Goal: Communication & Community: Answer question/provide support

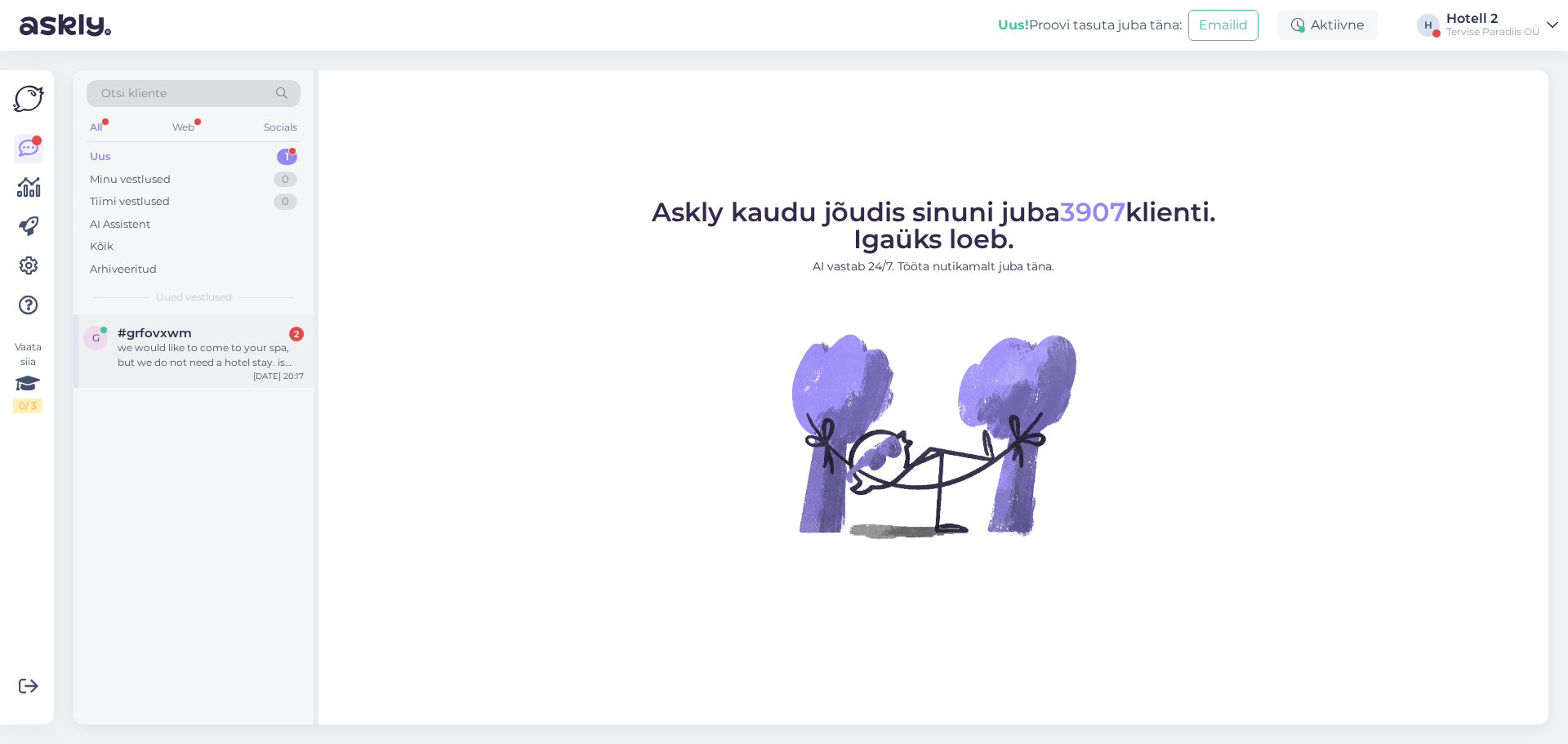
click at [206, 353] on div "we would like to come to your spa, but we do not need a hotel stay. is this pos…" at bounding box center [210, 355] width 186 height 30
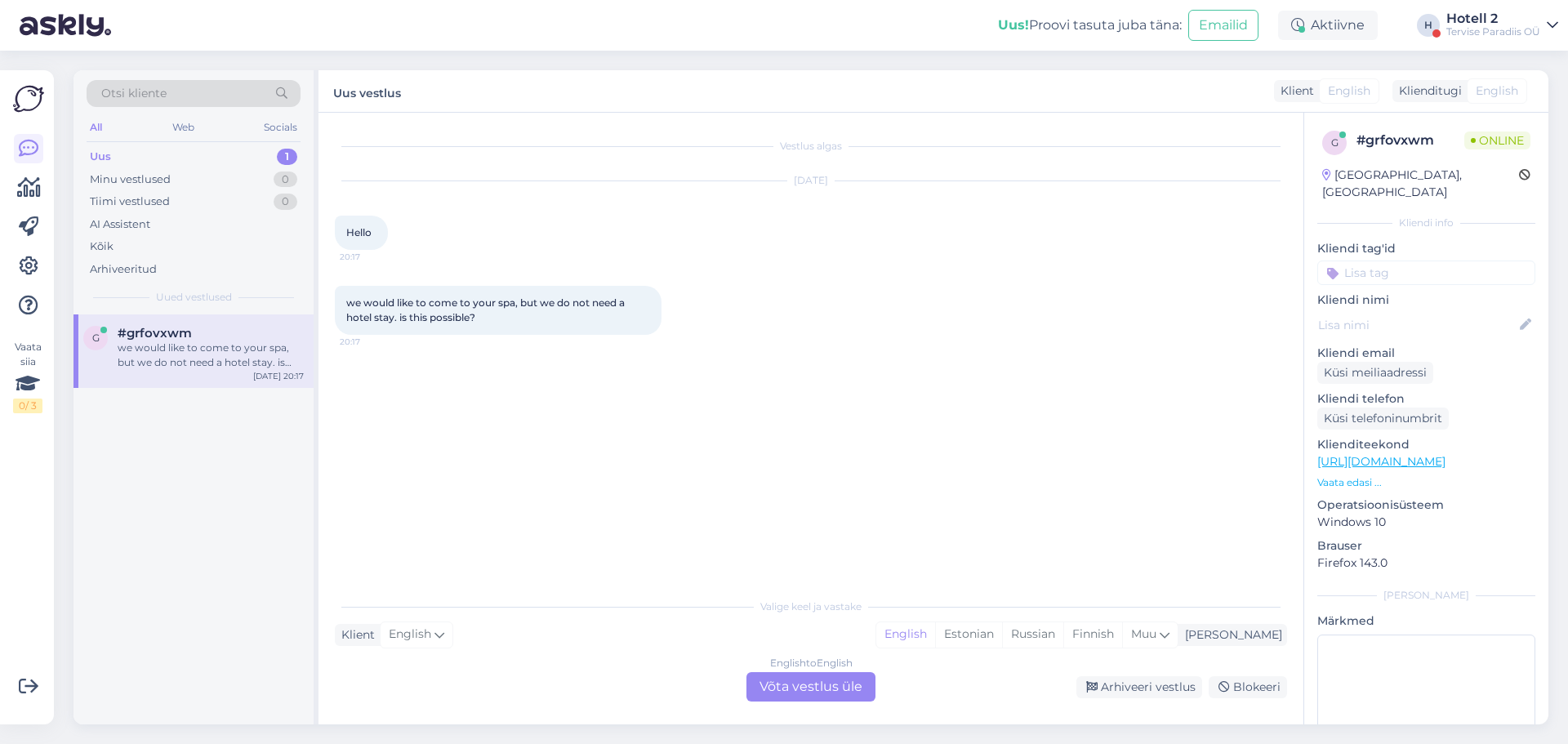
click at [790, 697] on div "English to English Võta vestlus üle" at bounding box center [811, 687] width 129 height 30
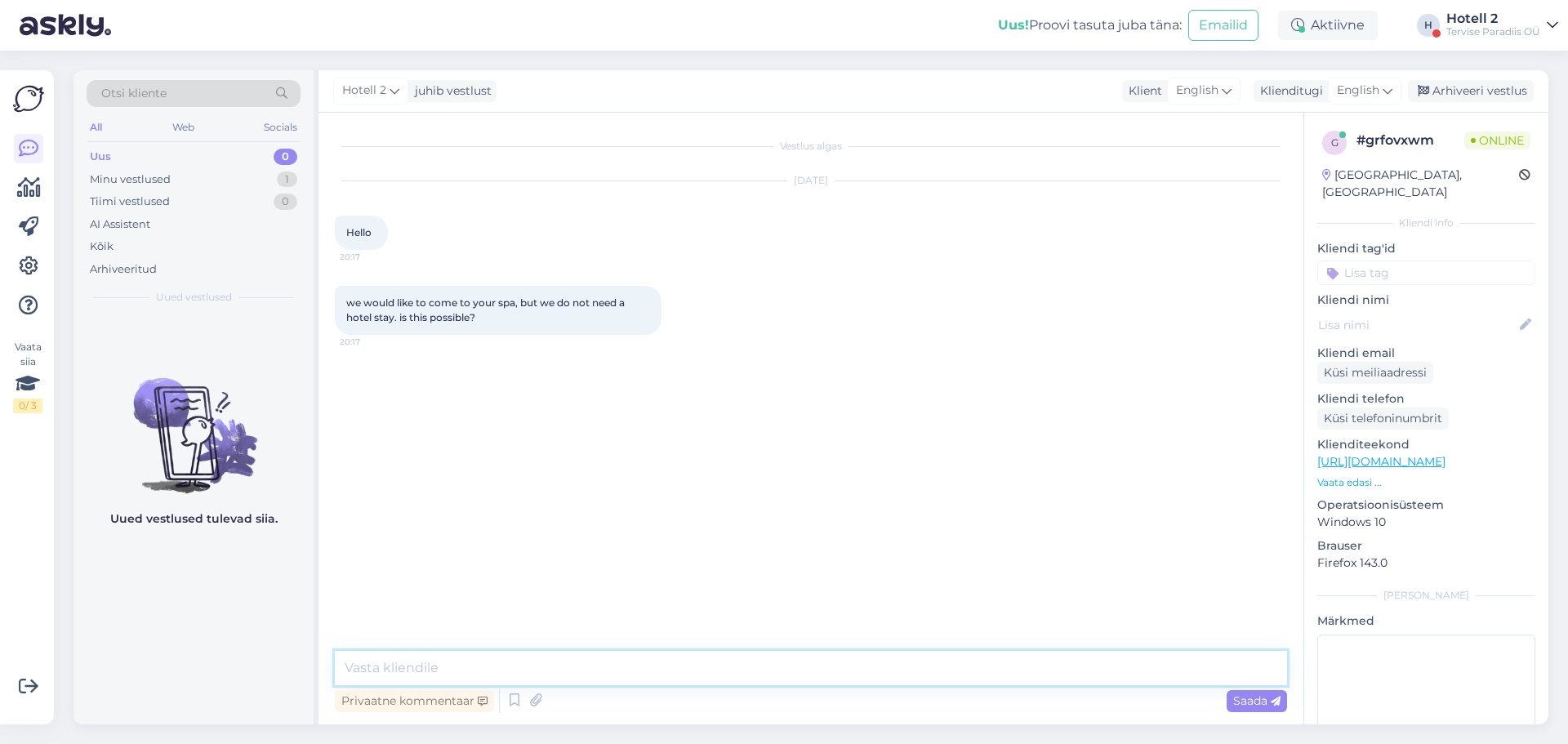
click at [767, 671] on textarea at bounding box center [811, 668] width 952 height 35
click at [465, 668] on textarea "Hello! Yes, You can visit our water park" at bounding box center [811, 668] width 952 height 35
click at [497, 668] on textarea "Hello! Yes, You can visit our water park" at bounding box center [811, 668] width 952 height 35
click at [632, 667] on textarea "Hello! Yes, You can visit just our water park" at bounding box center [811, 668] width 952 height 35
type textarea "Hello! Yes, You can visit just our water park. It is open from [DATE] to [DATE]!"
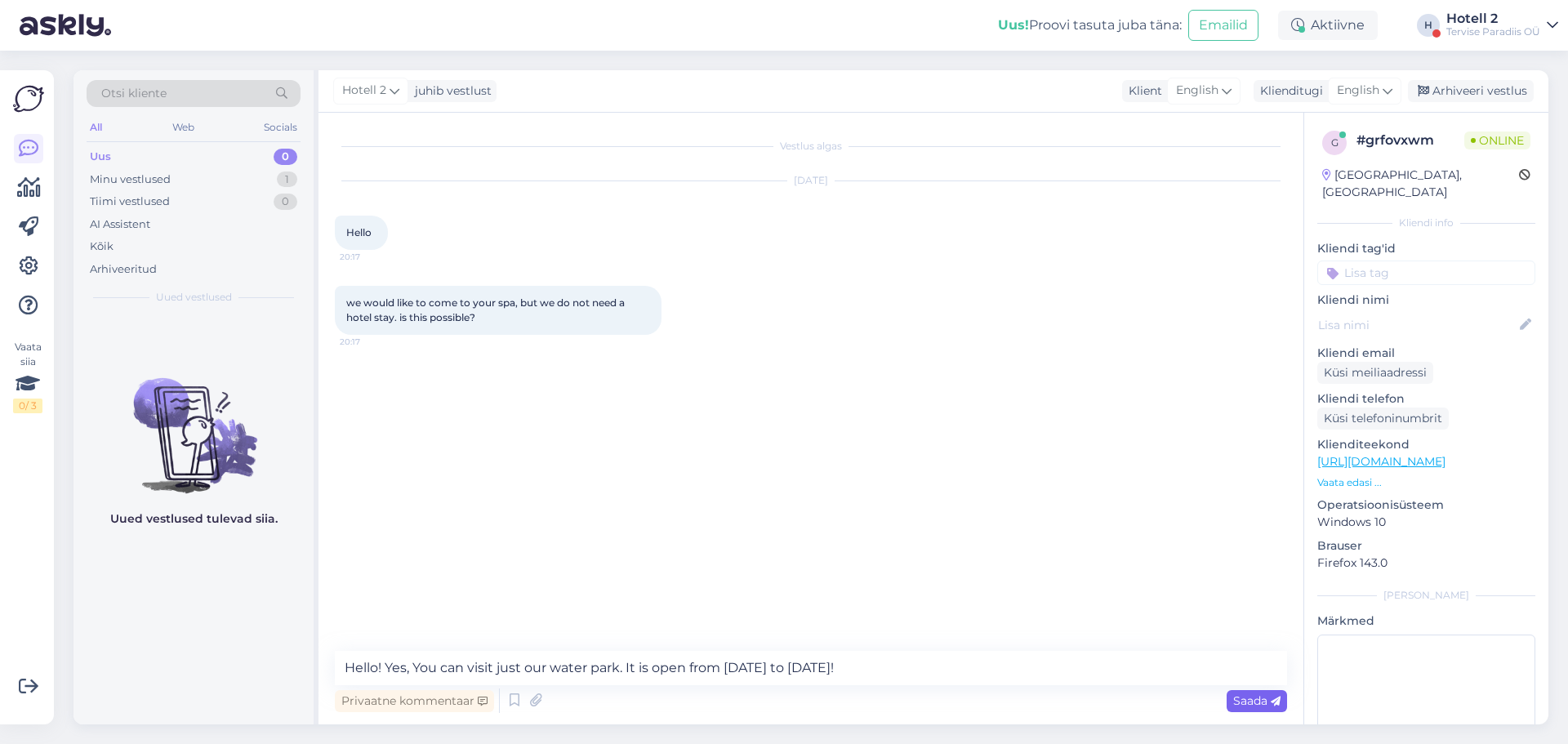
click at [1270, 699] on span "Saada" at bounding box center [1257, 700] width 48 height 15
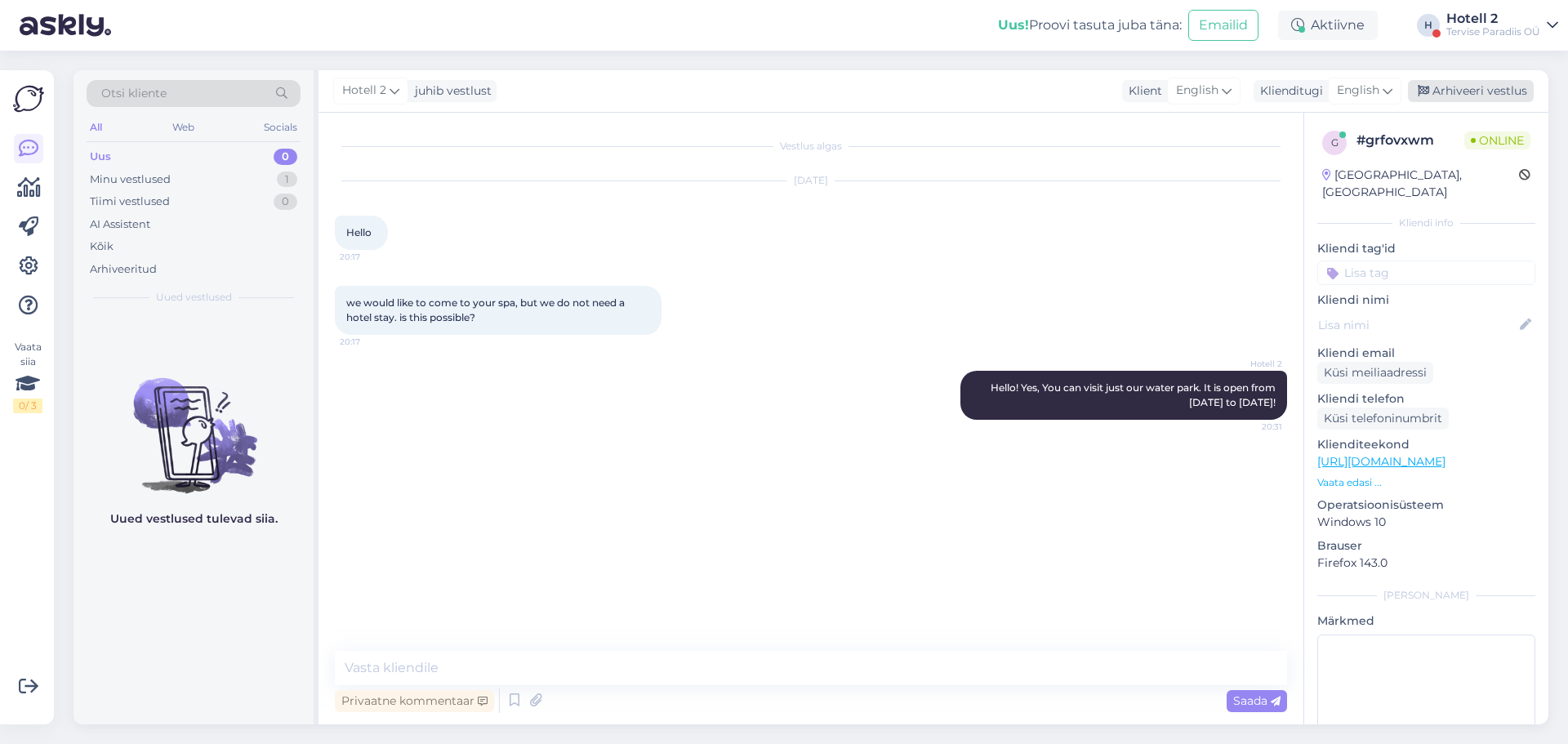
click at [1465, 87] on div "Arhiveeri vestlus" at bounding box center [1471, 90] width 126 height 22
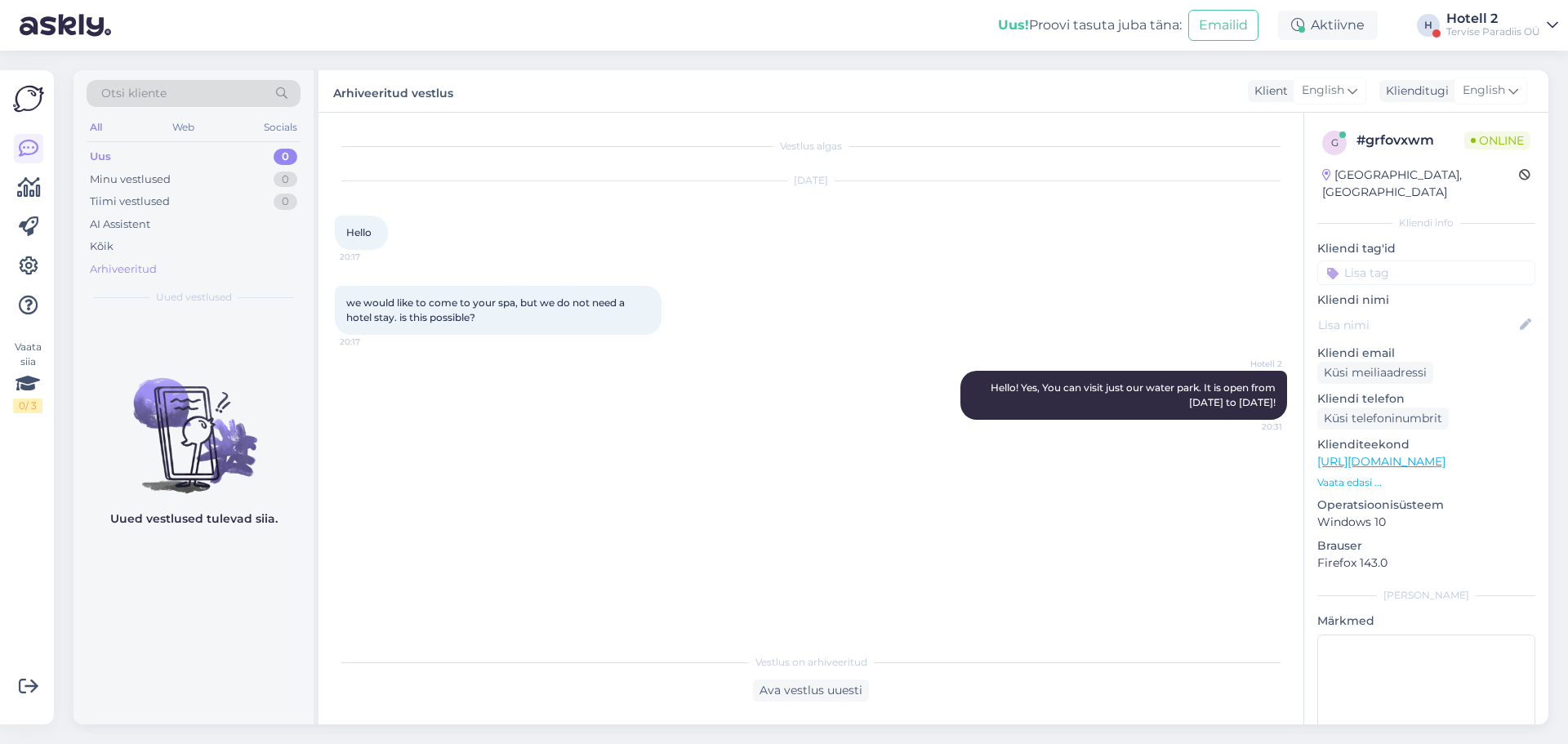
click at [183, 258] on div "Arhiveeritud" at bounding box center [193, 270] width 214 height 23
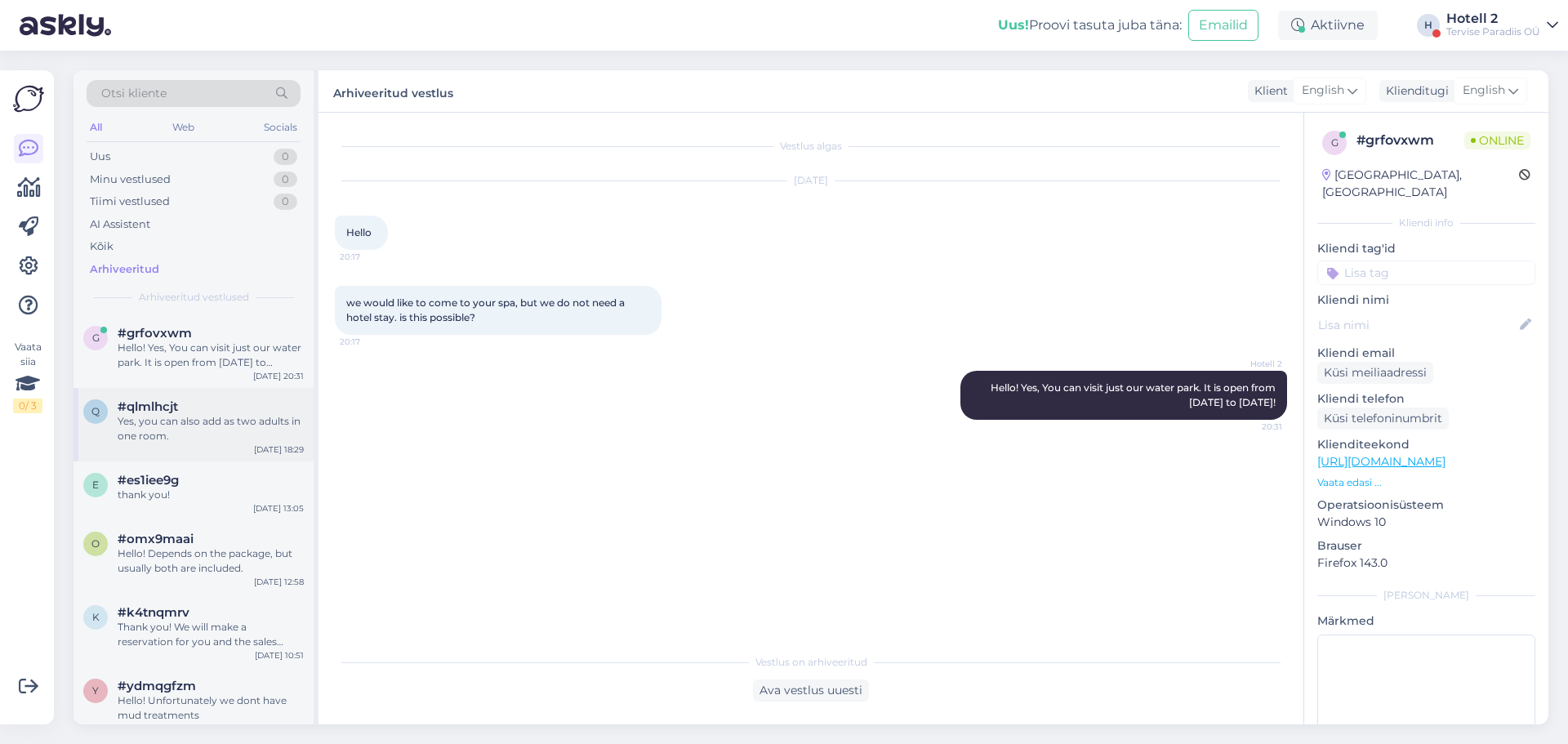
click at [238, 451] on div "q #qlmlhcjt Yes, you can also add as two adults in one room. [DATE] 18:29" at bounding box center [193, 424] width 240 height 73
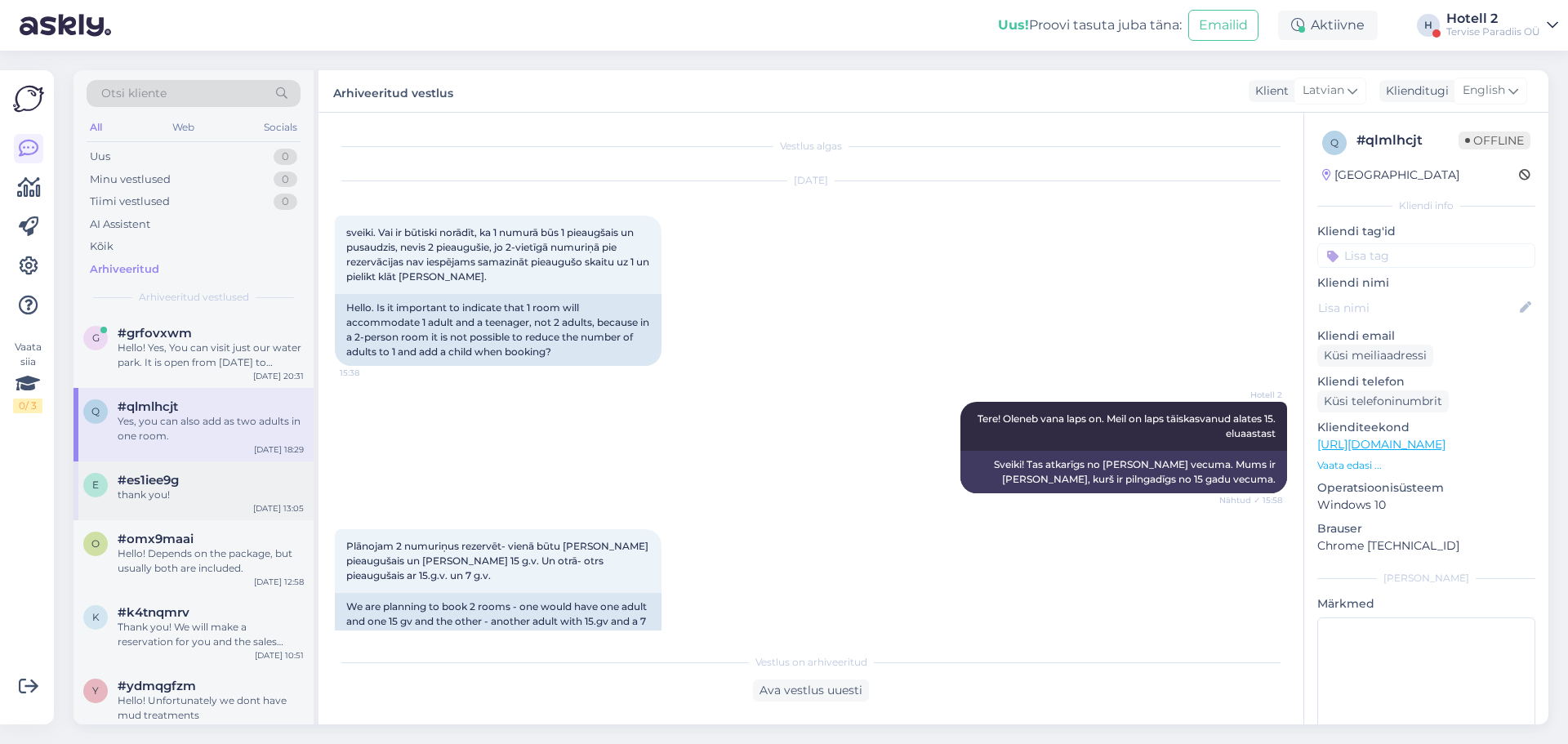
click at [208, 507] on div "e #es1iee9g thank you! [DATE] 13:05" at bounding box center [193, 491] width 240 height 59
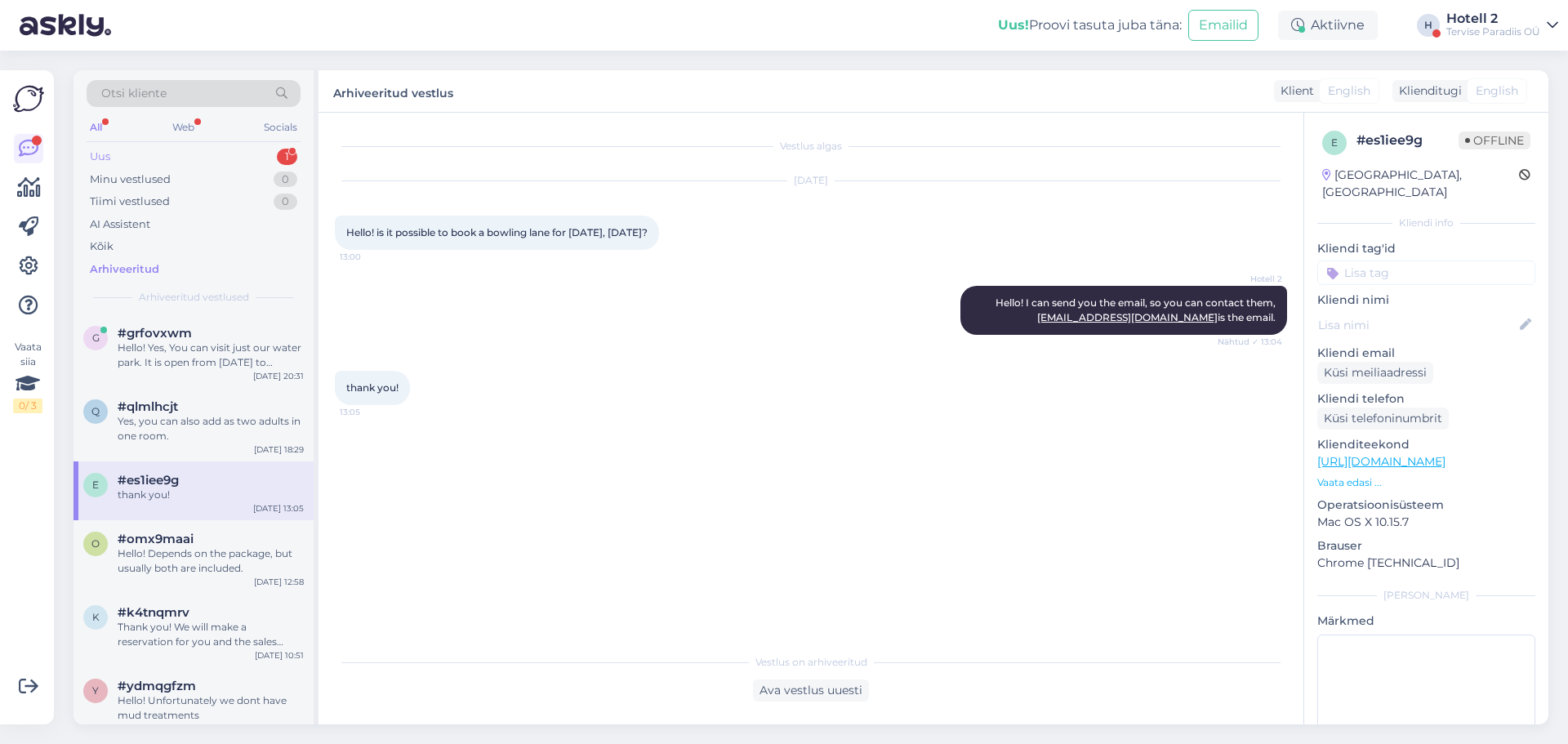
click at [231, 165] on div "Uus 1" at bounding box center [193, 157] width 214 height 23
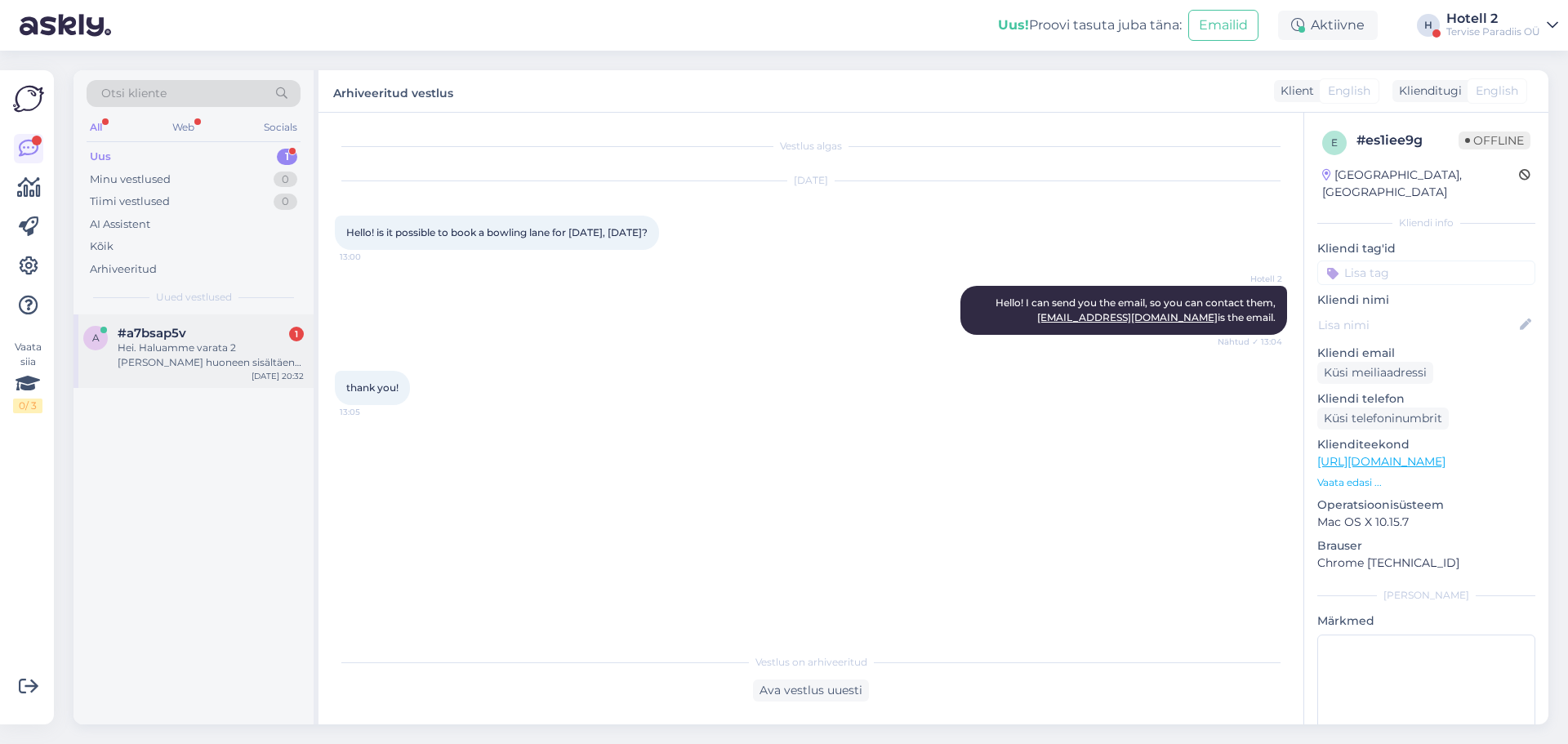
click at [241, 354] on div "Hei. Haluamme varata 2 [PERSON_NAME] huoneen sisältäen aamiaiset ja kylpylän [P…" at bounding box center [210, 355] width 186 height 30
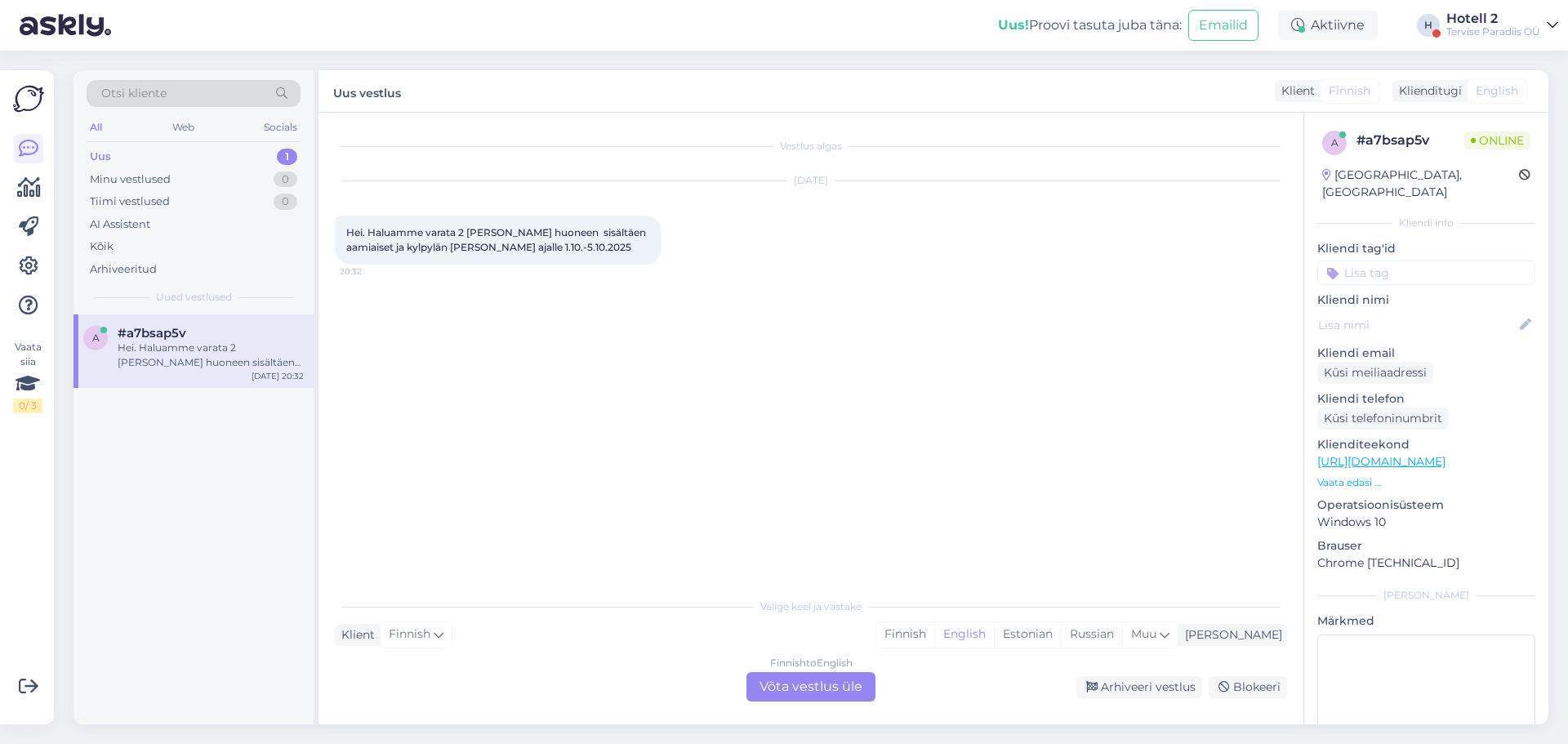
click at [798, 682] on div "Finnish to English Võta vestlus üle" at bounding box center [811, 687] width 129 height 30
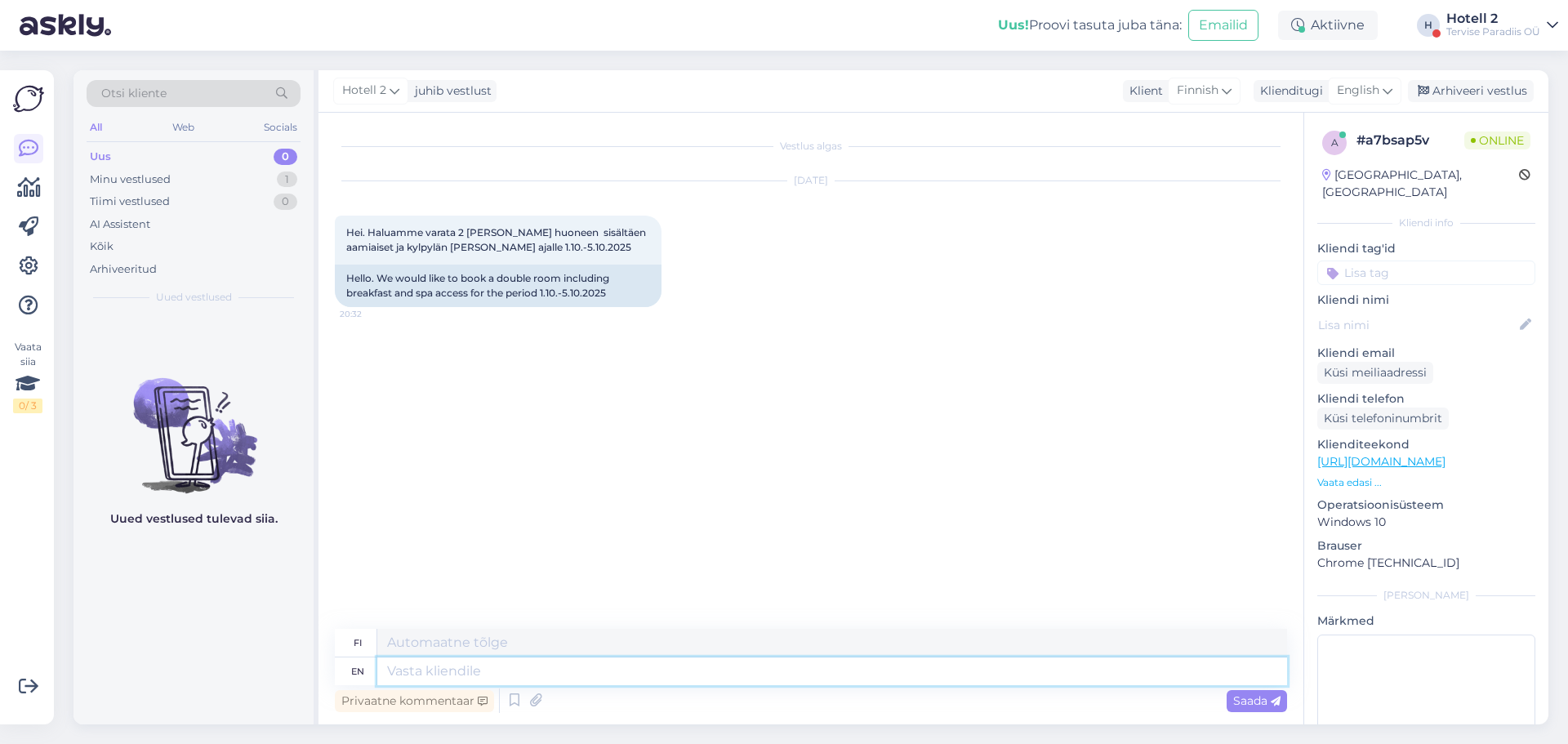
click at [668, 661] on textarea at bounding box center [832, 672] width 910 height 28
type textarea "Ü"
type textarea "Hello!"
type textarea "Hei!"
type textarea "Hello! Please s"
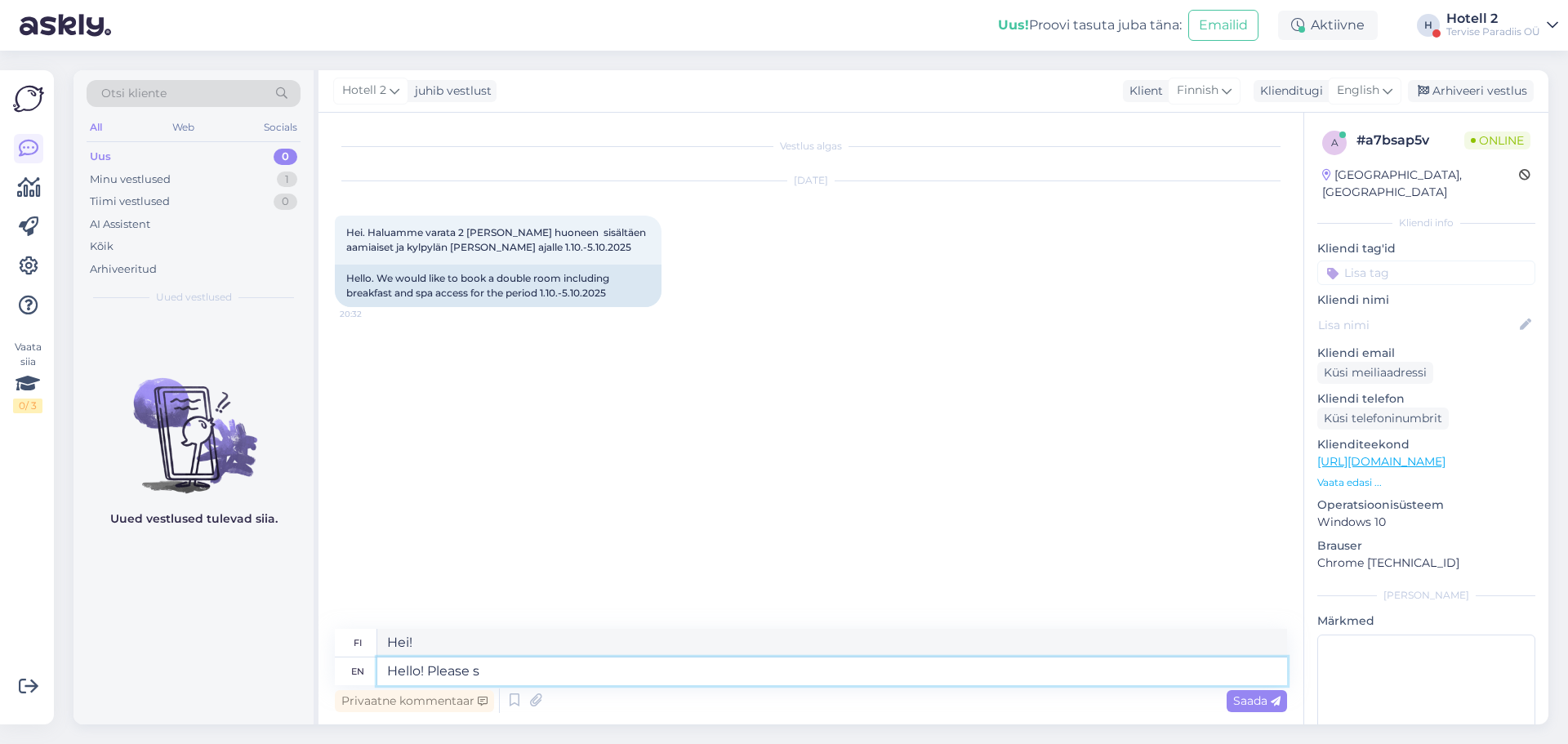
type textarea "Hei! Ole hyvä"
type textarea "Hello! Please send a"
type textarea "Hei! Lähettäkää"
type textarea "Hello! Please send an e"
type textarea "Hei! Lähetäthän"
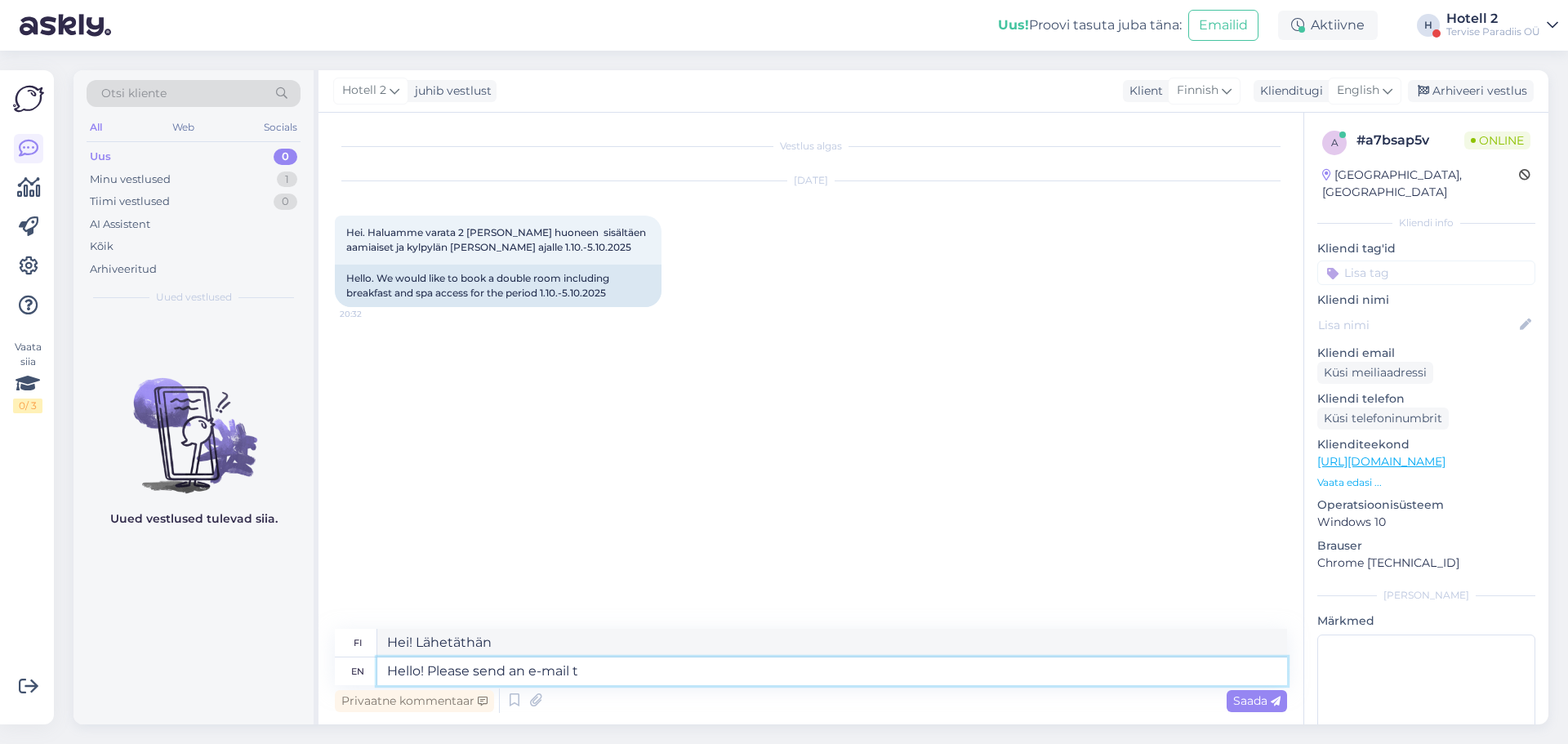
type textarea "Hello! Please send an e-mail to"
type textarea "Hei! Lähetä sähköpostia"
type textarea "Hello! Please send an e-mail to s"
type textarea "Hei! Lähetä sähköpostia osoitteeseen"
type textarea "Hello! Please send an e-mail to [EMAIL_ADDRESS][DOMAIN_NAME]"
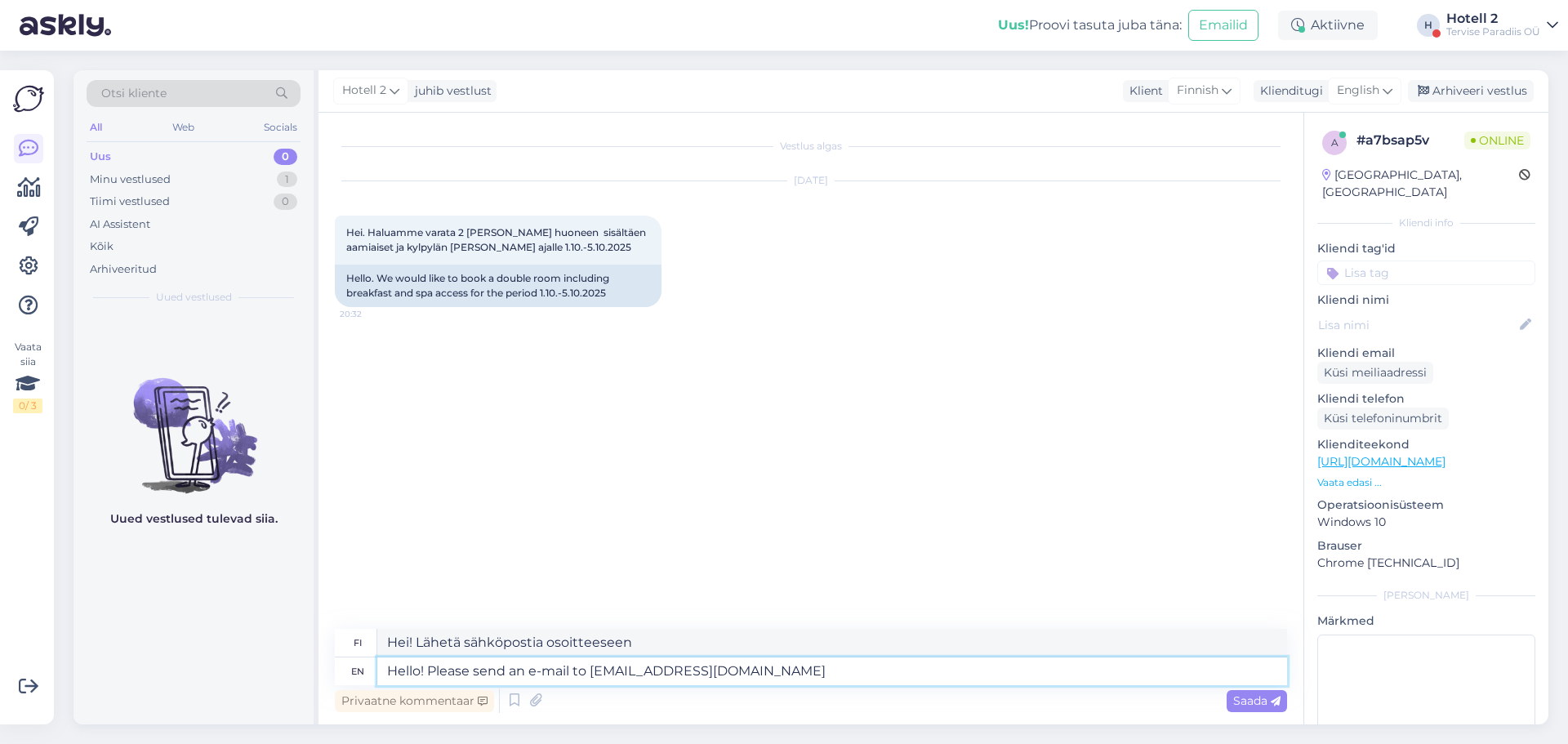
type textarea "Hei! Lähetä sähköpostia osoitteeseen [EMAIL_ADDRESS][DOMAIN_NAME]"
type textarea "Hello! Please send an e-mail to [EMAIL_ADDRESS][DOMAIN_NAME] to make a"
type textarea "Hei! Lähetä sähköpostia osoitteeseen [EMAIL_ADDRESS][DOMAIN_NAME] tehdäksesi va…"
type textarea "Hello! Please send an e-mail to [EMAIL_ADDRESS][DOMAIN_NAME] to make a reservat…"
click at [1266, 707] on span "Saada" at bounding box center [1257, 700] width 48 height 15
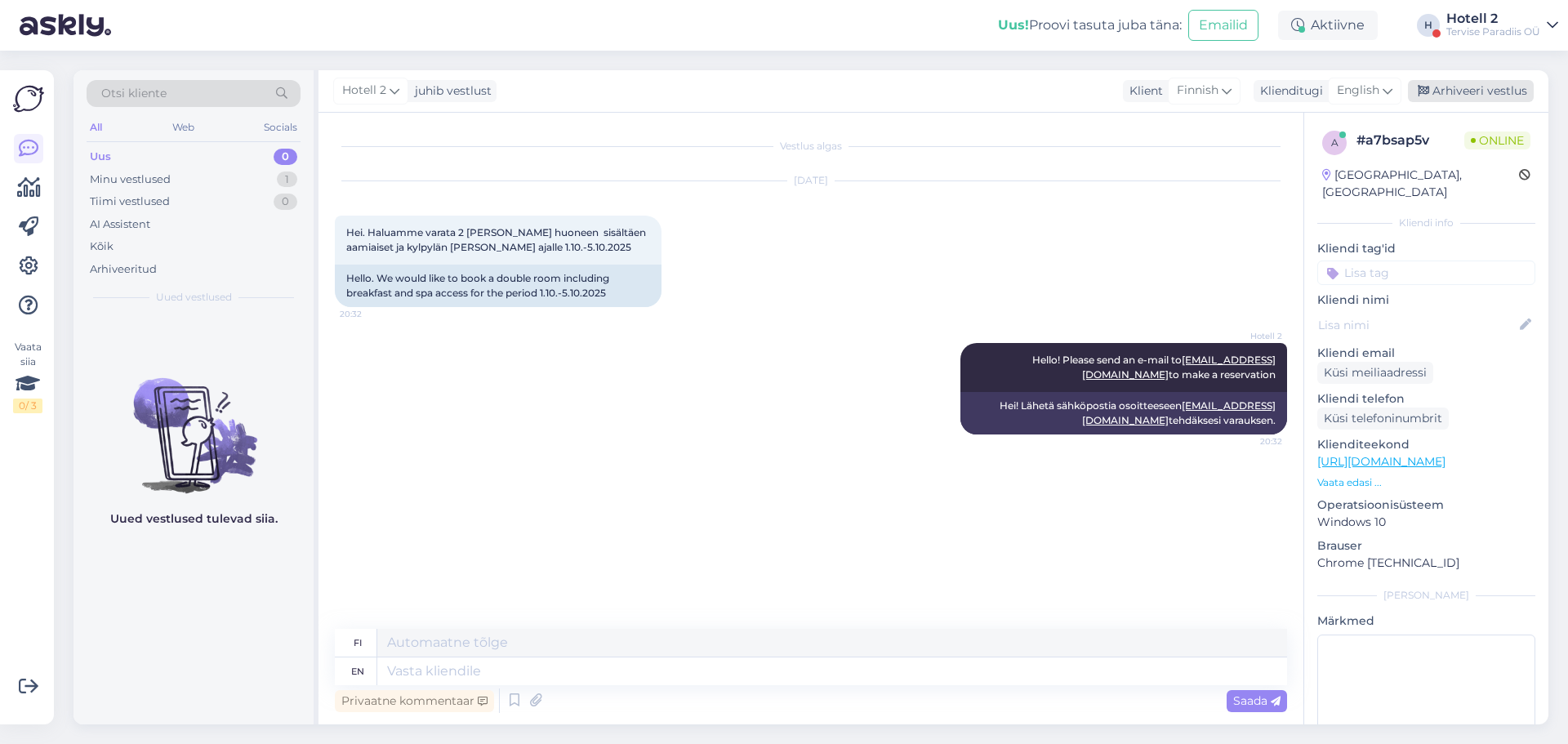
click at [1450, 94] on div "Arhiveeri vestlus" at bounding box center [1471, 90] width 126 height 22
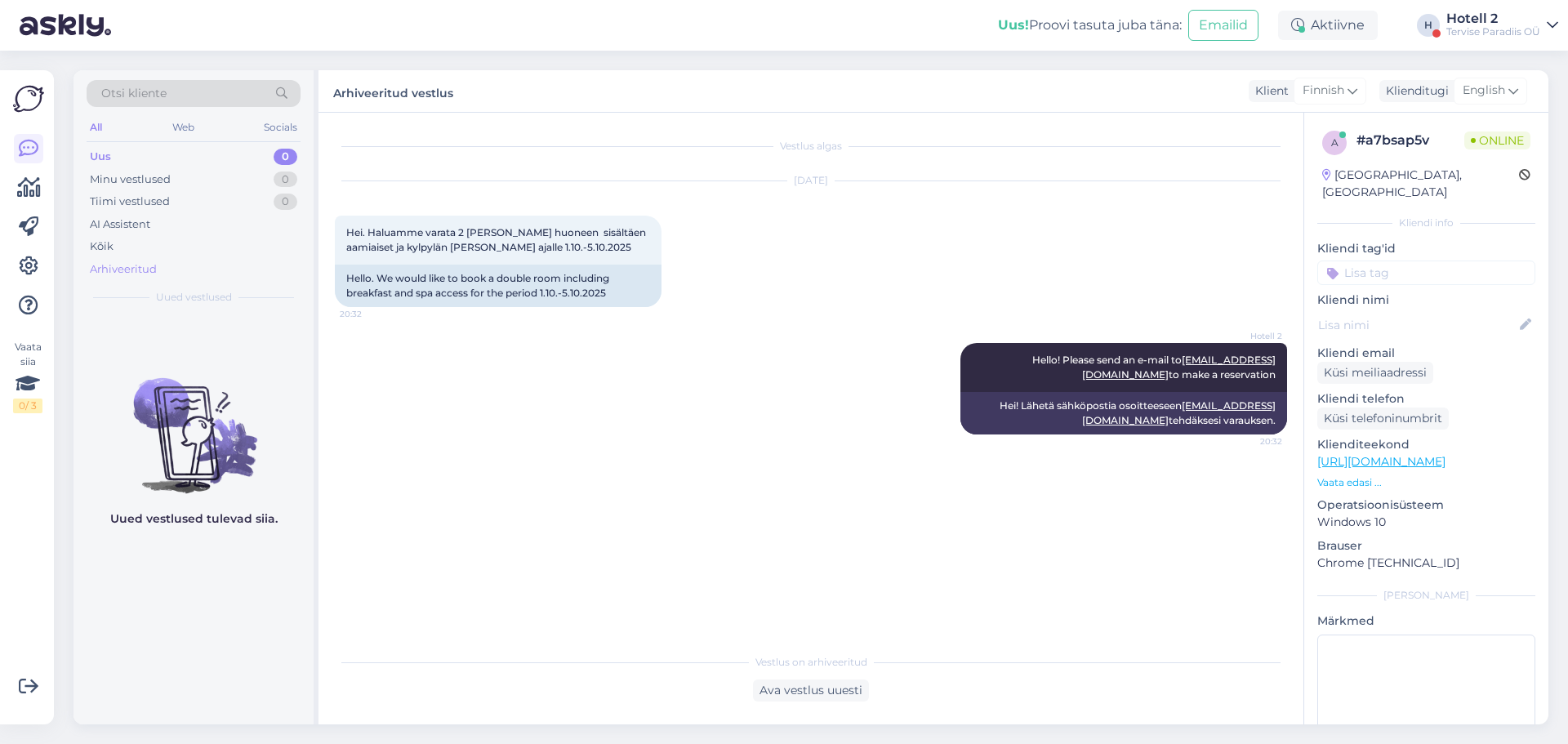
click at [192, 265] on div "Arhiveeritud" at bounding box center [193, 270] width 214 height 23
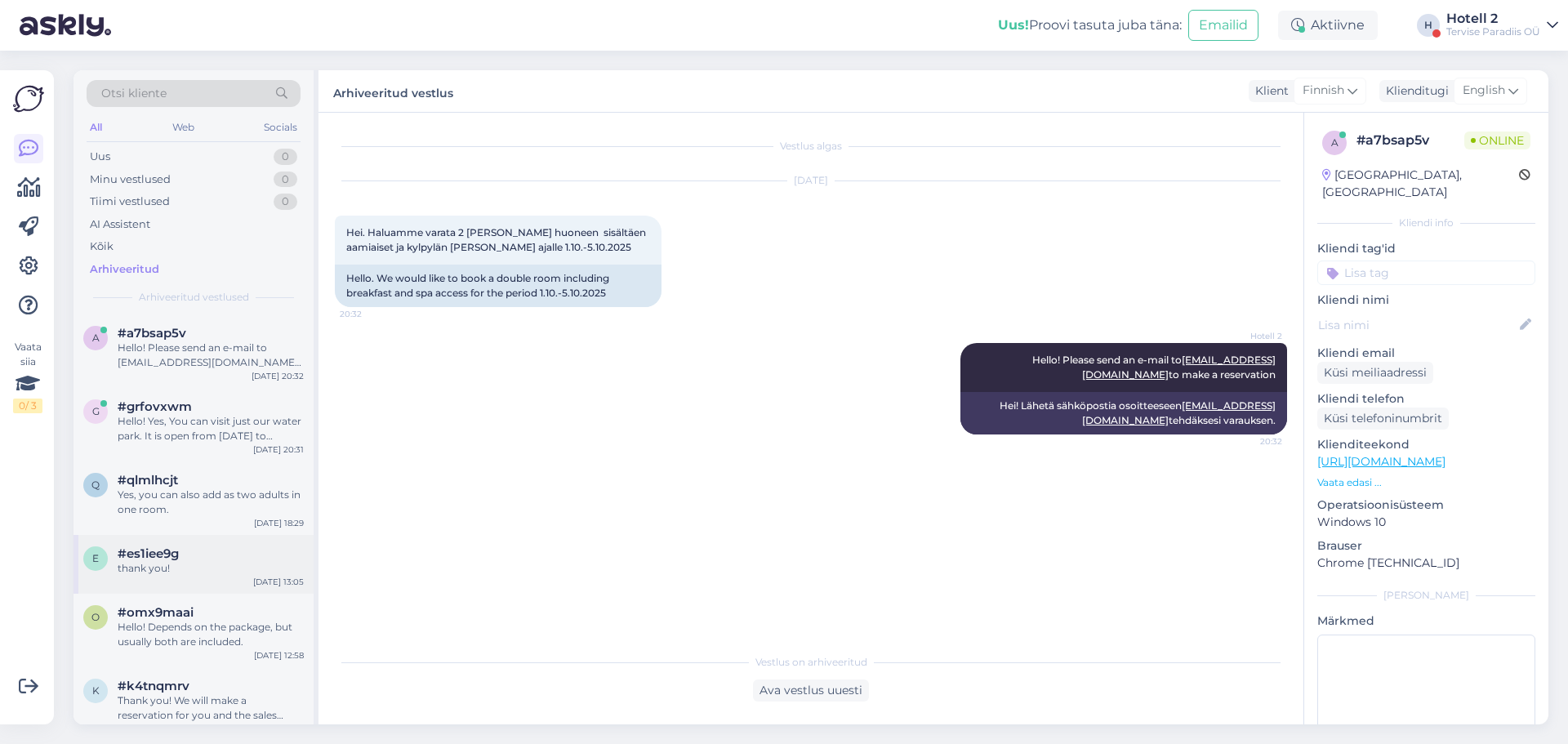
click at [177, 557] on span "#es1iee9g" at bounding box center [148, 554] width 62 height 15
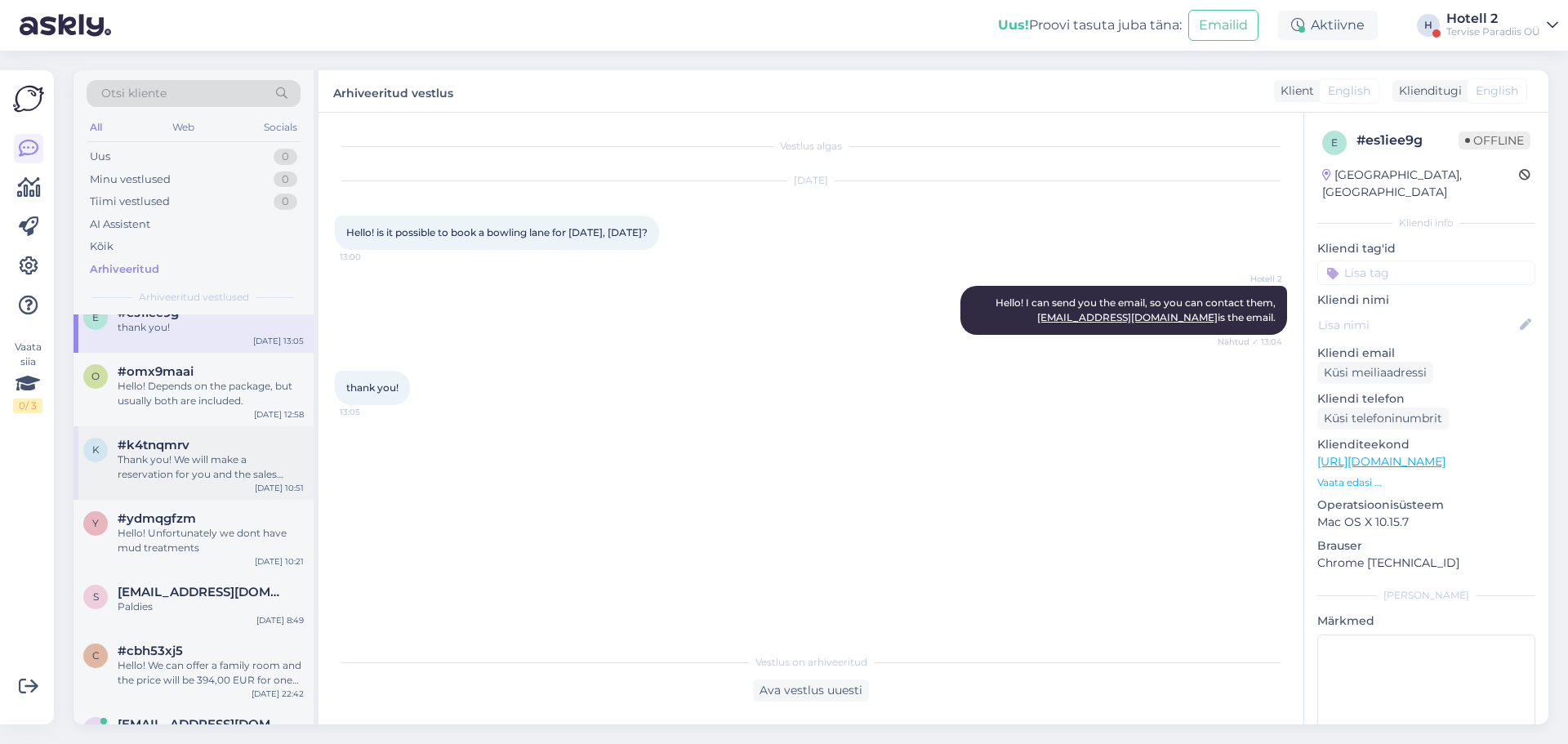
scroll to position [245, 0]
click at [205, 386] on div "Hello! Depends on the package, but usually both are included." at bounding box center [210, 390] width 186 height 30
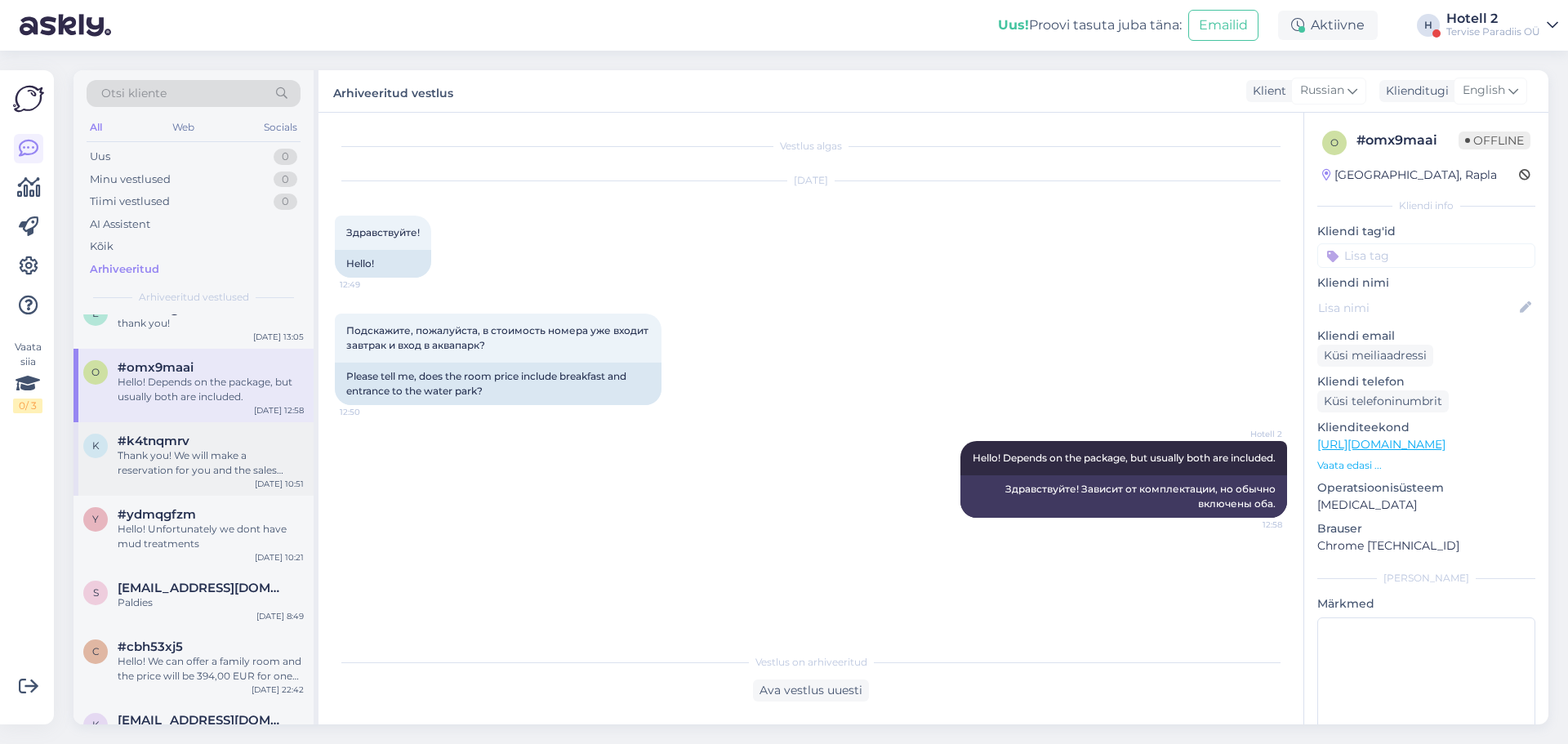
click at [215, 448] on div "Thank you! We will make a reservation for you and the sales department will sen…" at bounding box center [210, 463] width 186 height 30
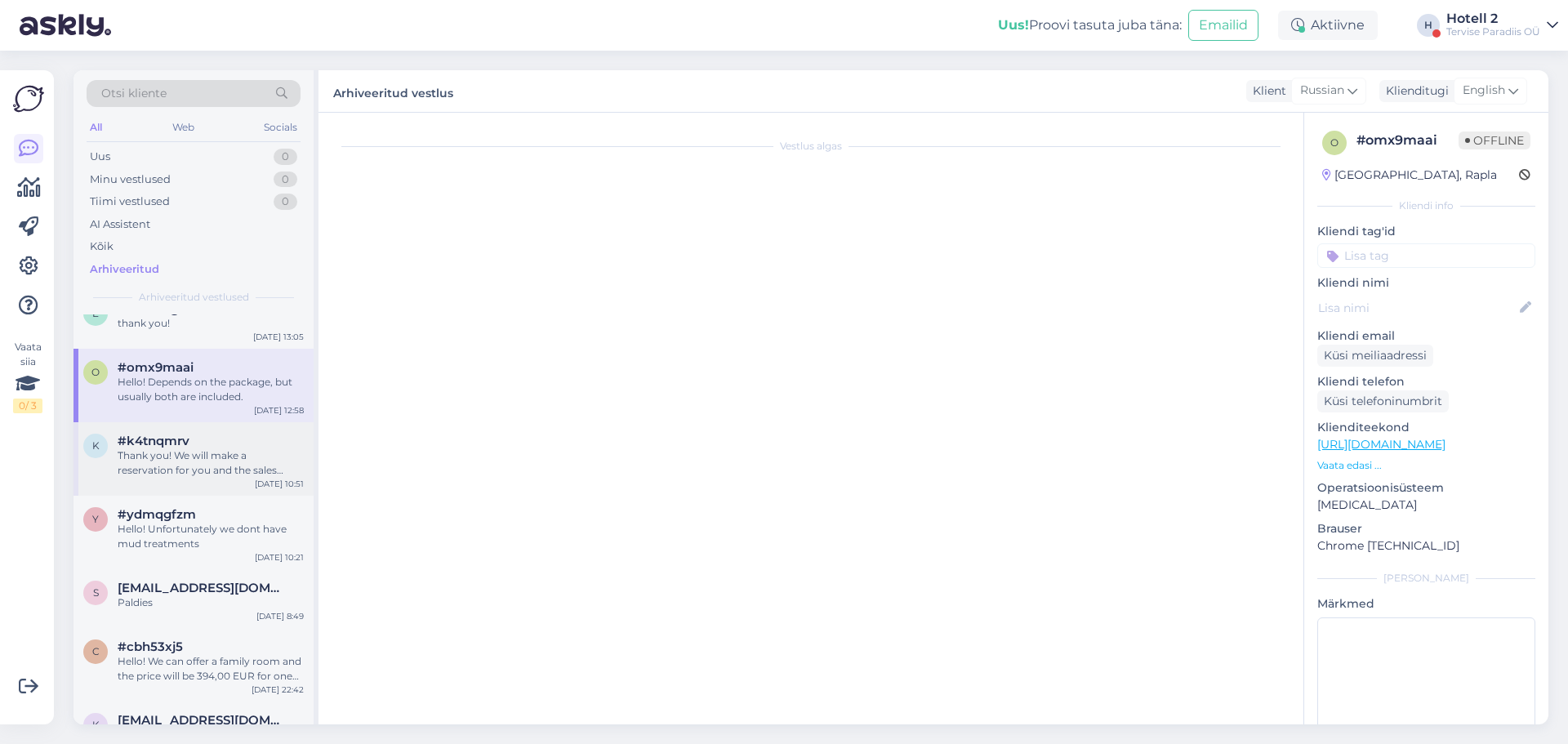
scroll to position [694, 0]
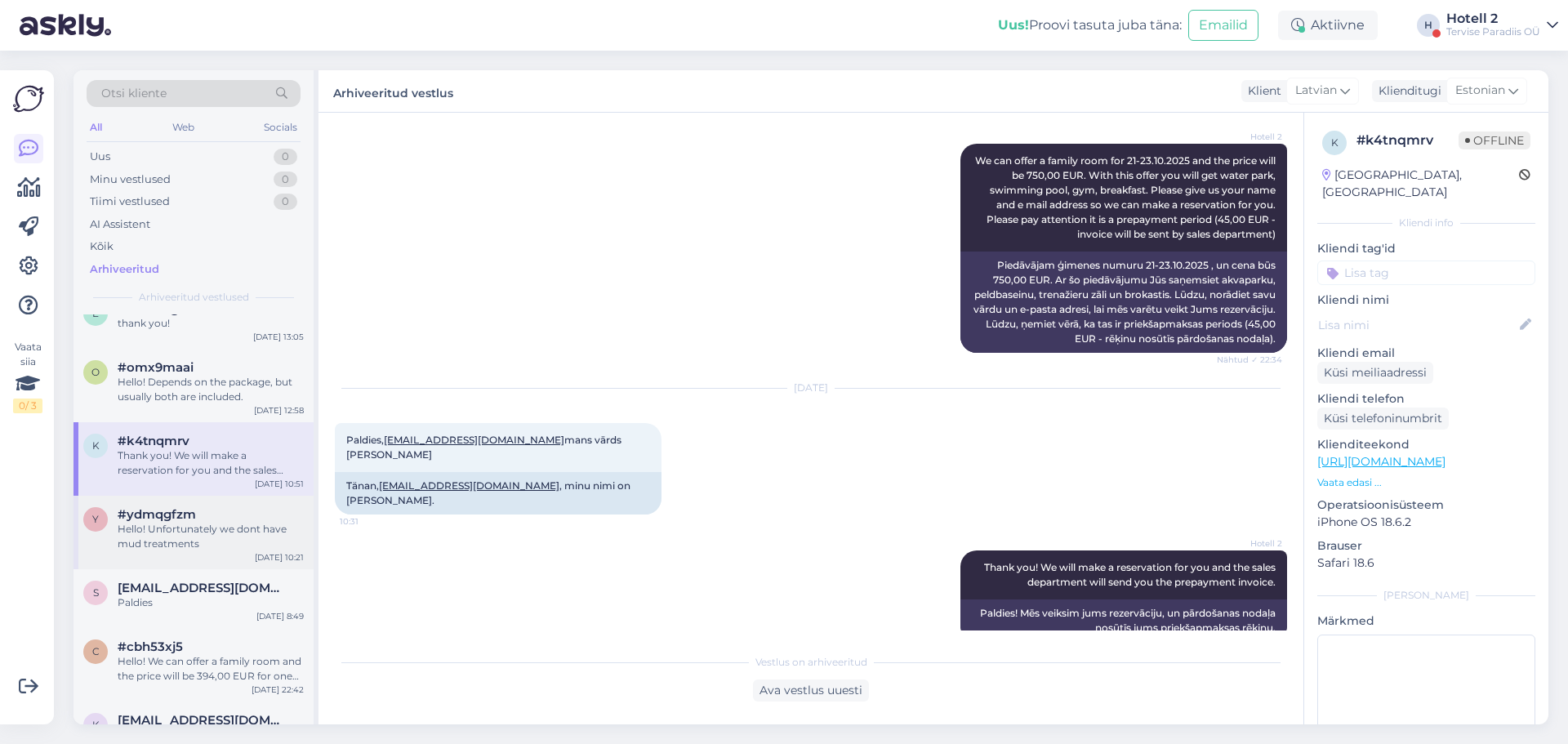
click at [244, 515] on div "#ydmqgfzm" at bounding box center [210, 515] width 186 height 15
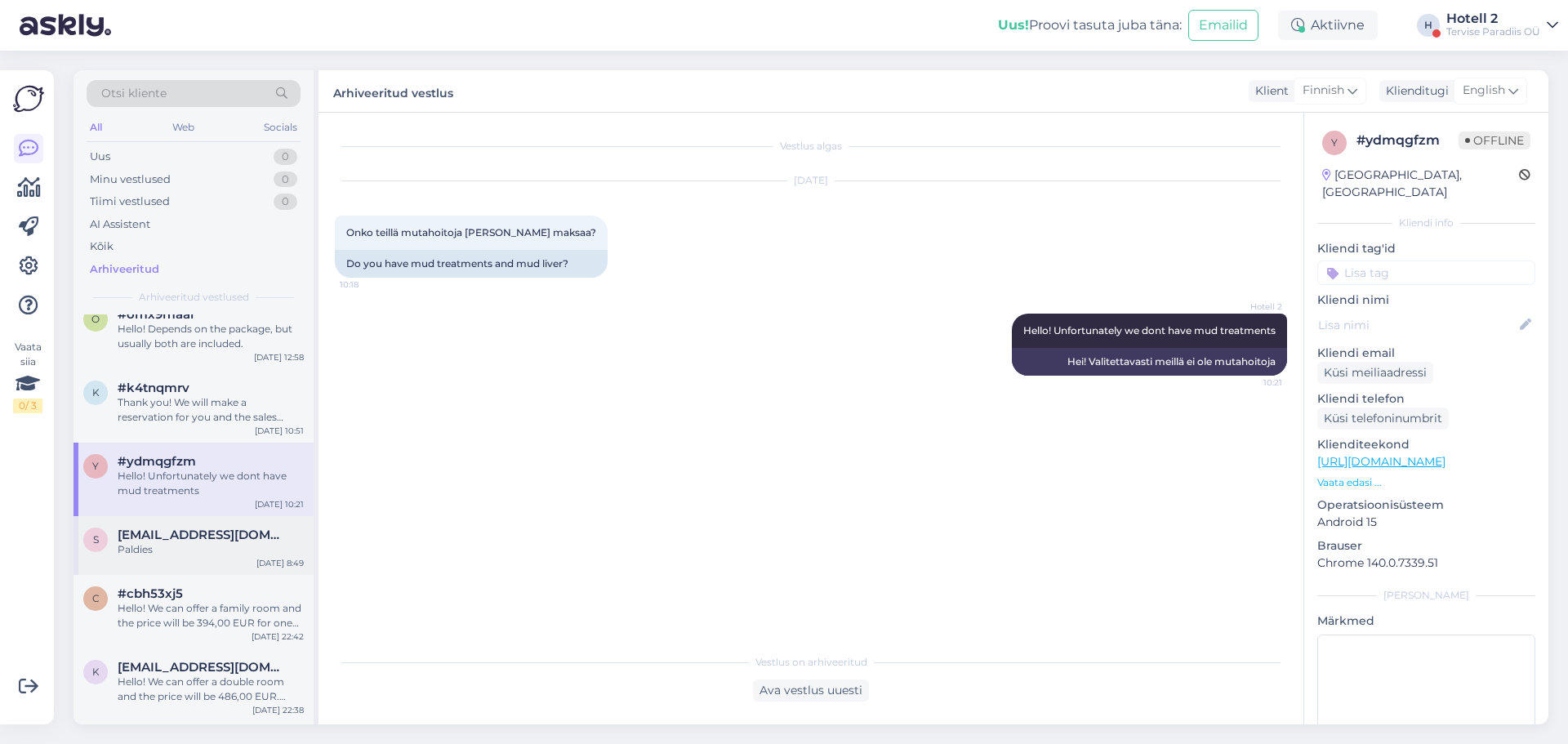
scroll to position [326, 0]
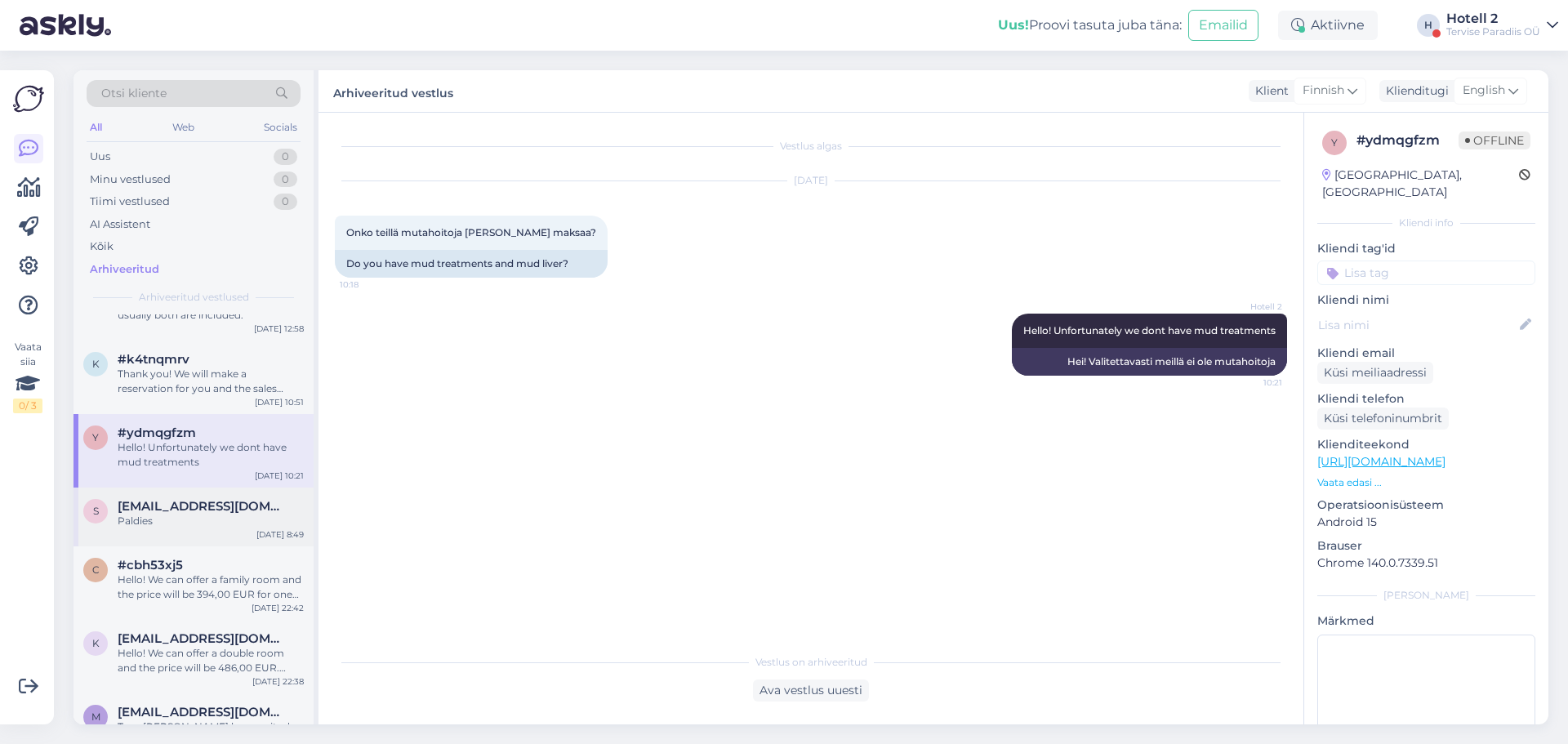
click at [247, 510] on span "[EMAIL_ADDRESS][DOMAIN_NAME]" at bounding box center [202, 506] width 170 height 15
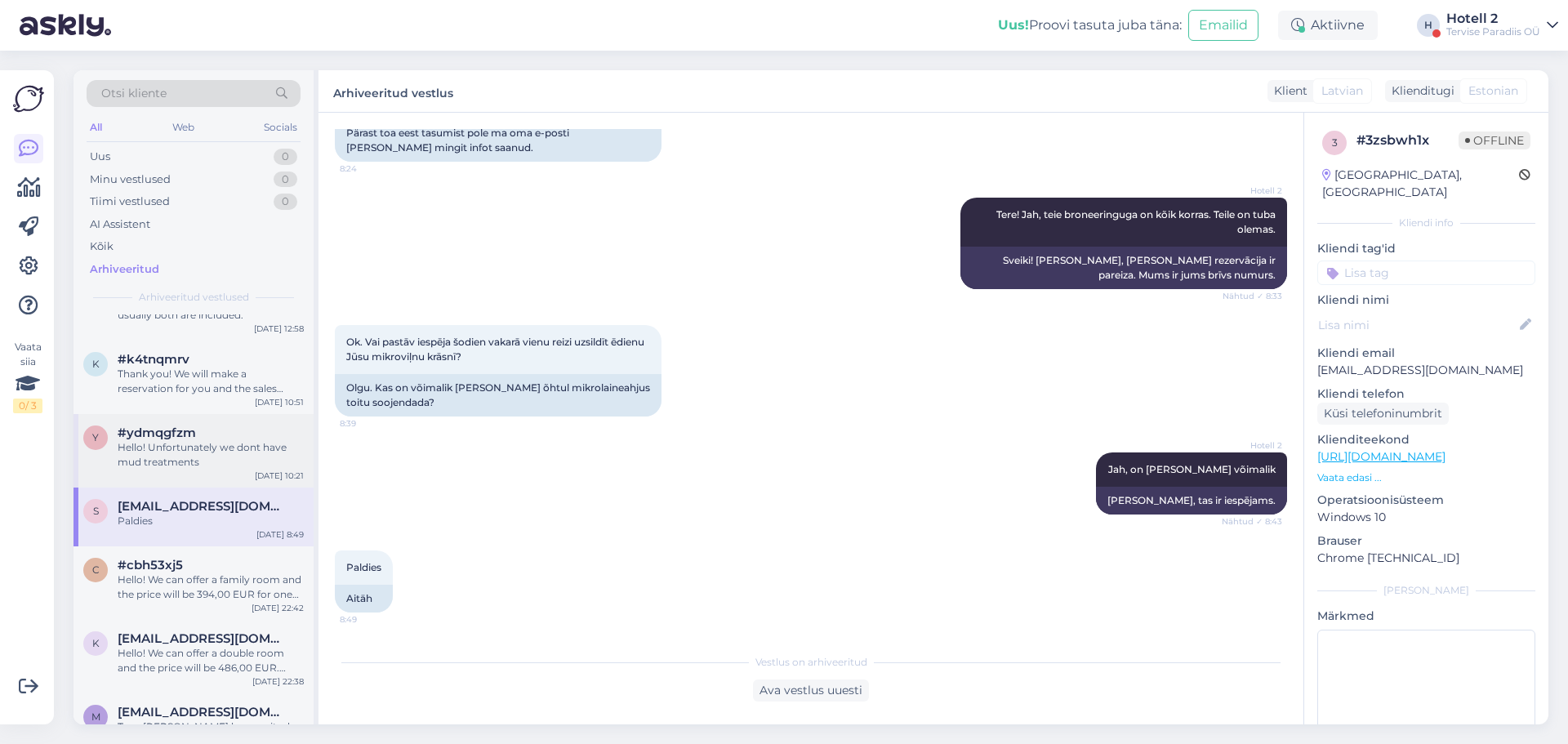
scroll to position [409, 0]
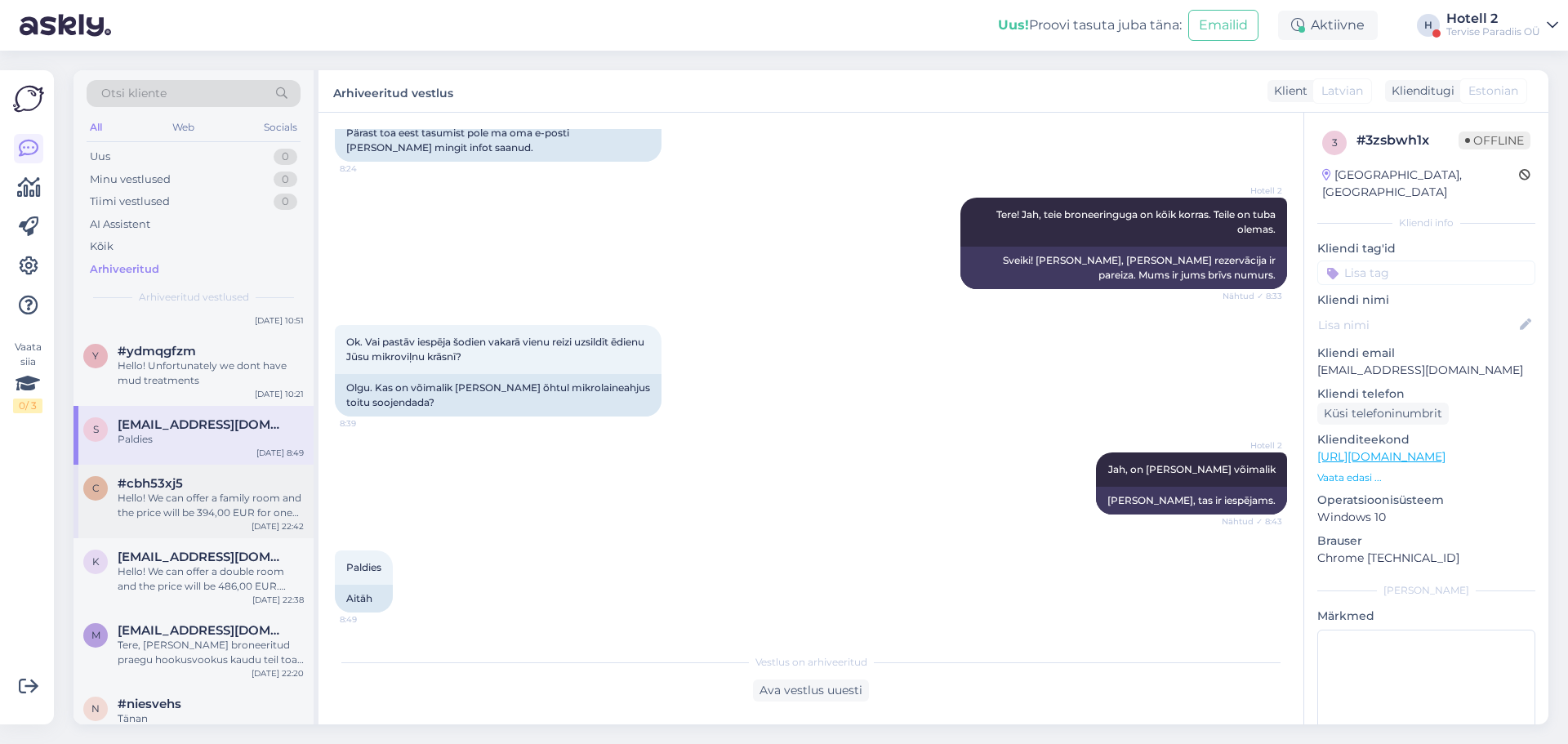
click at [251, 488] on div "#cbh53xj5" at bounding box center [210, 483] width 186 height 15
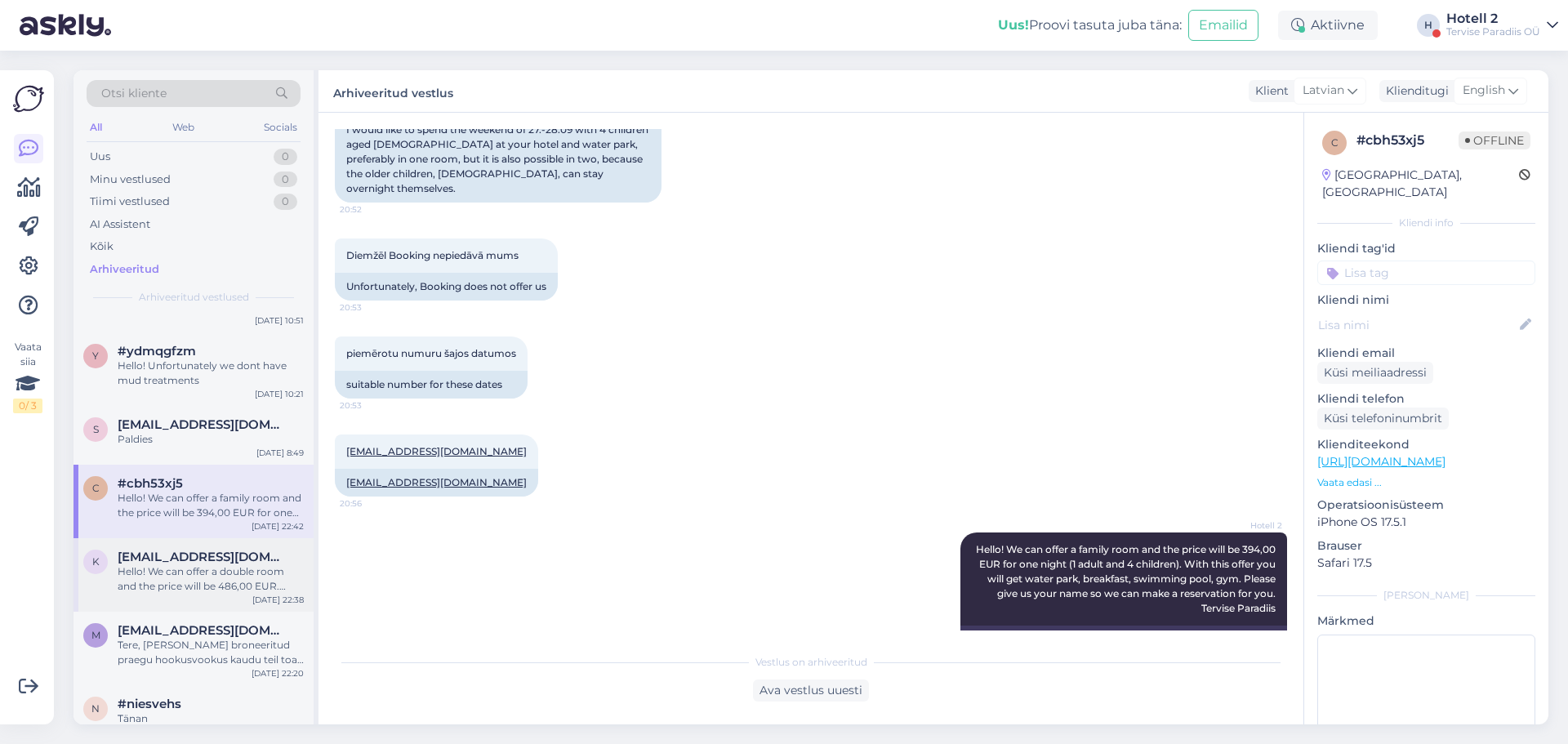
scroll to position [263, 0]
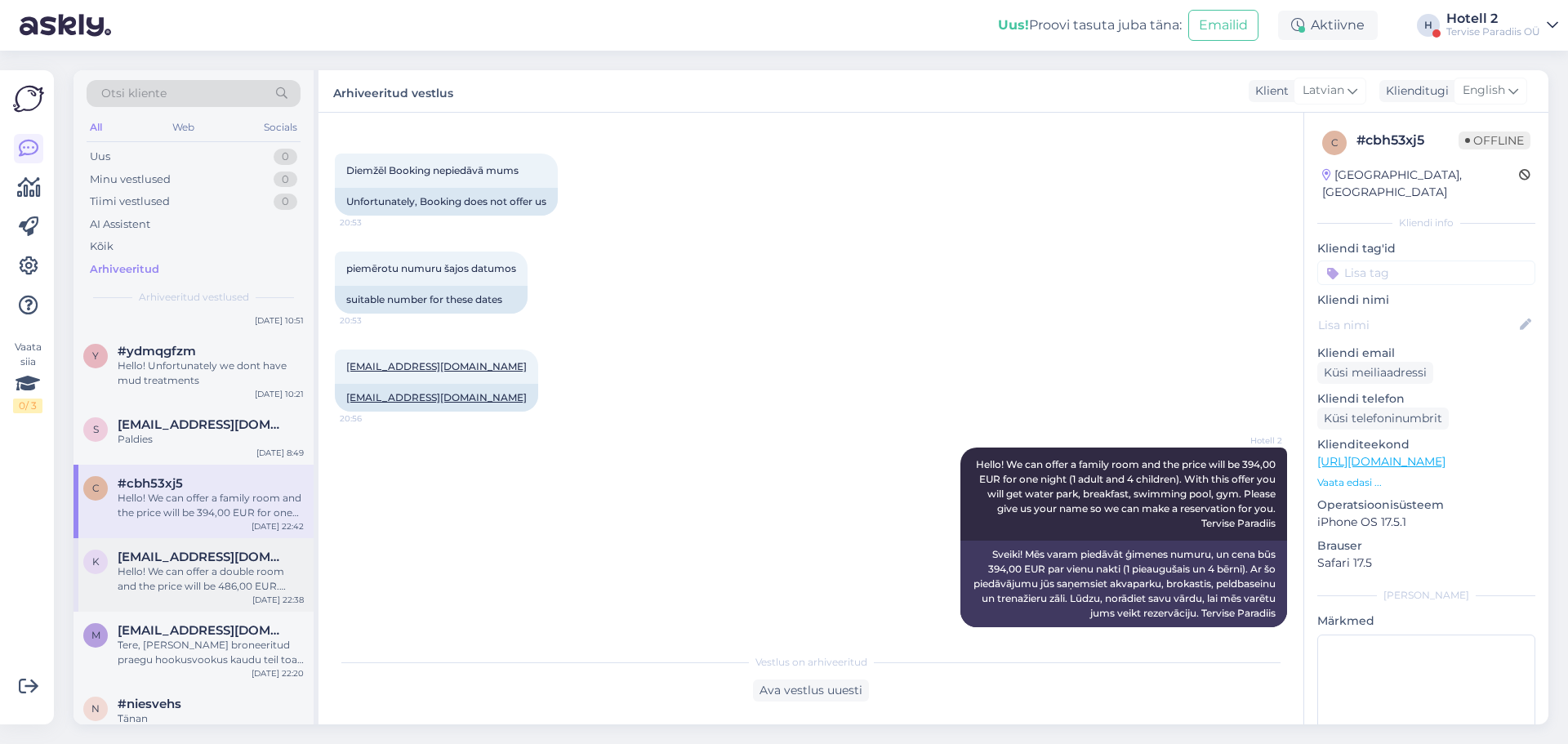
click at [238, 583] on div "Hello! We can offer a double room and the price will be 486,00 EUR. With this o…" at bounding box center [210, 579] width 186 height 30
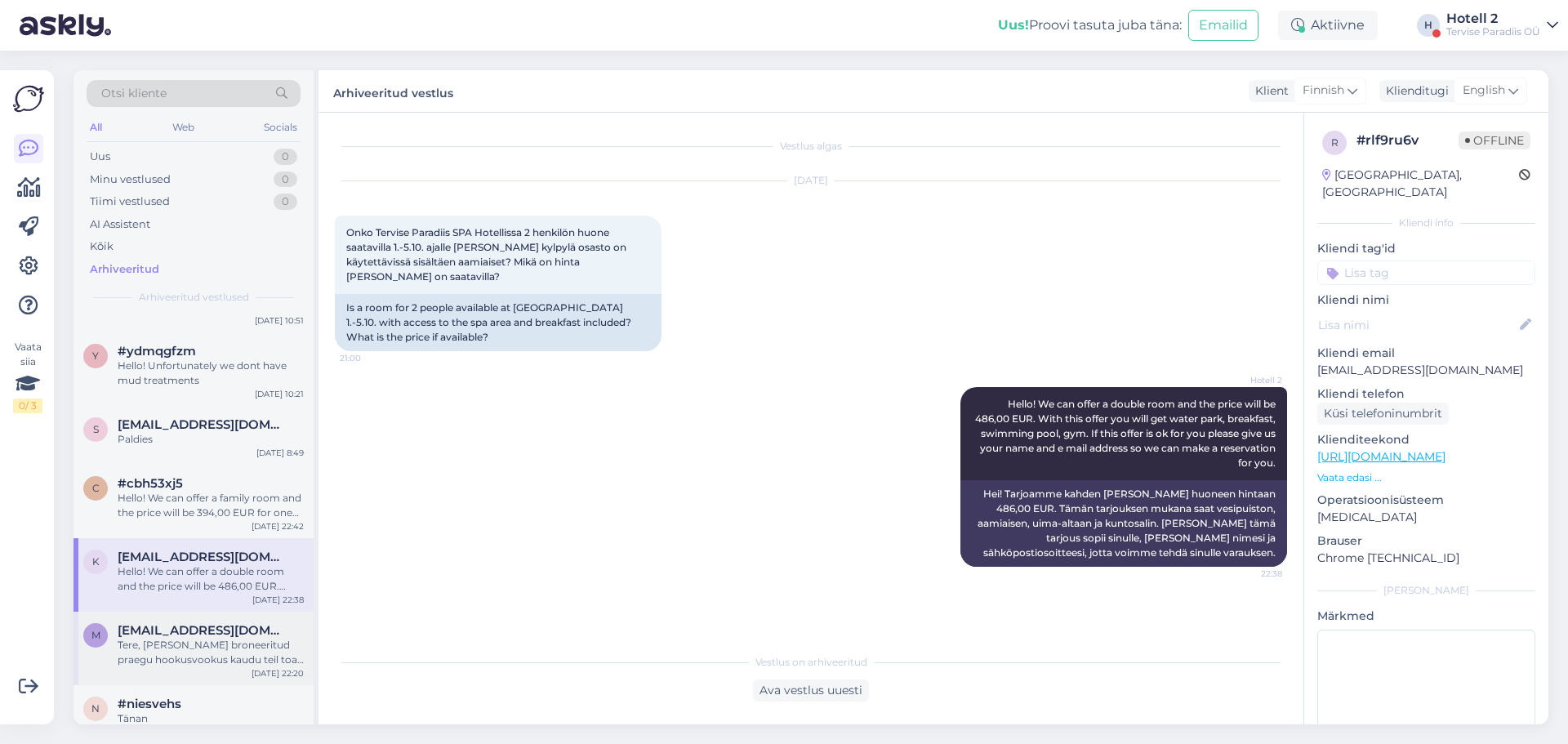
click at [248, 624] on span "[EMAIL_ADDRESS][DOMAIN_NAME]" at bounding box center [202, 631] width 170 height 15
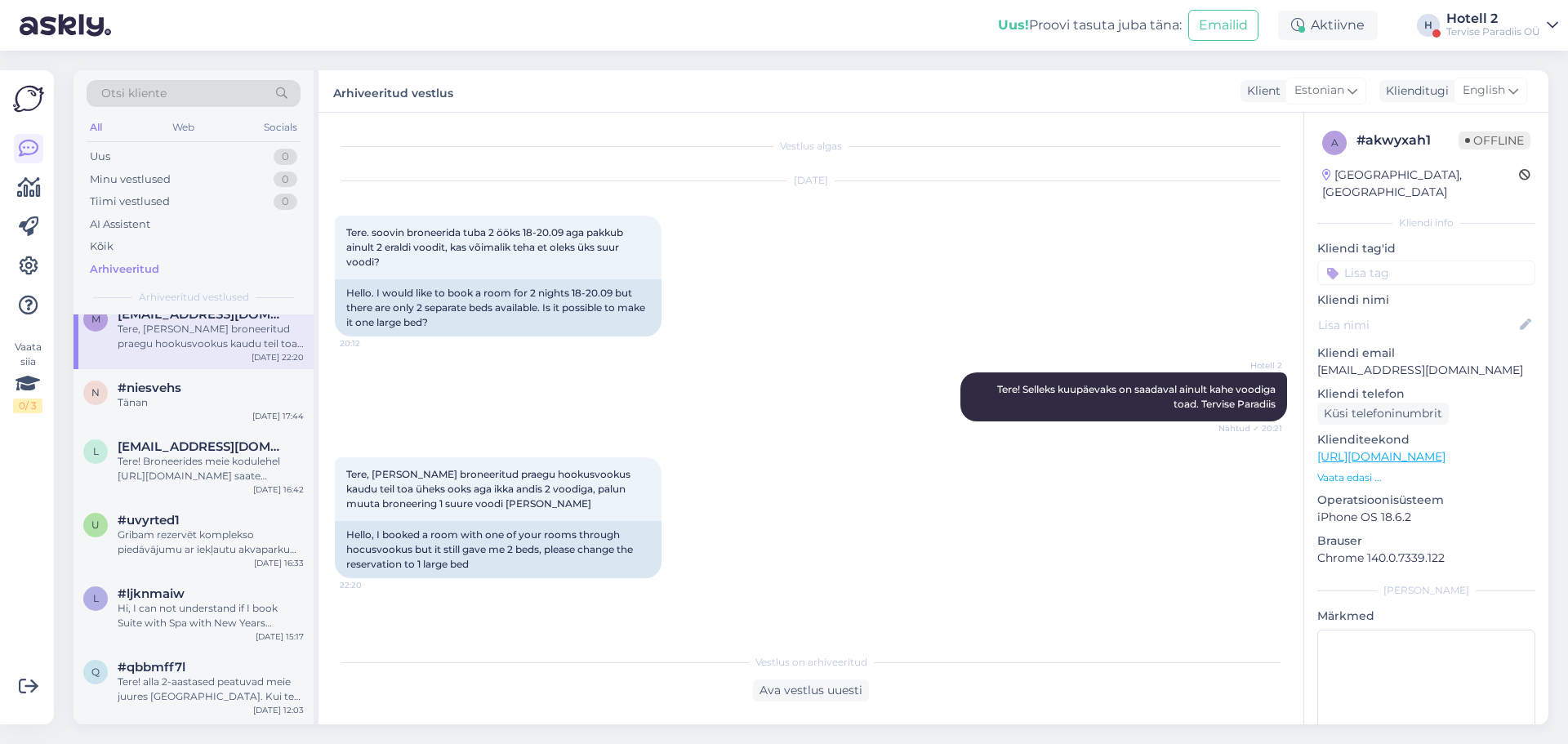
scroll to position [735, 0]
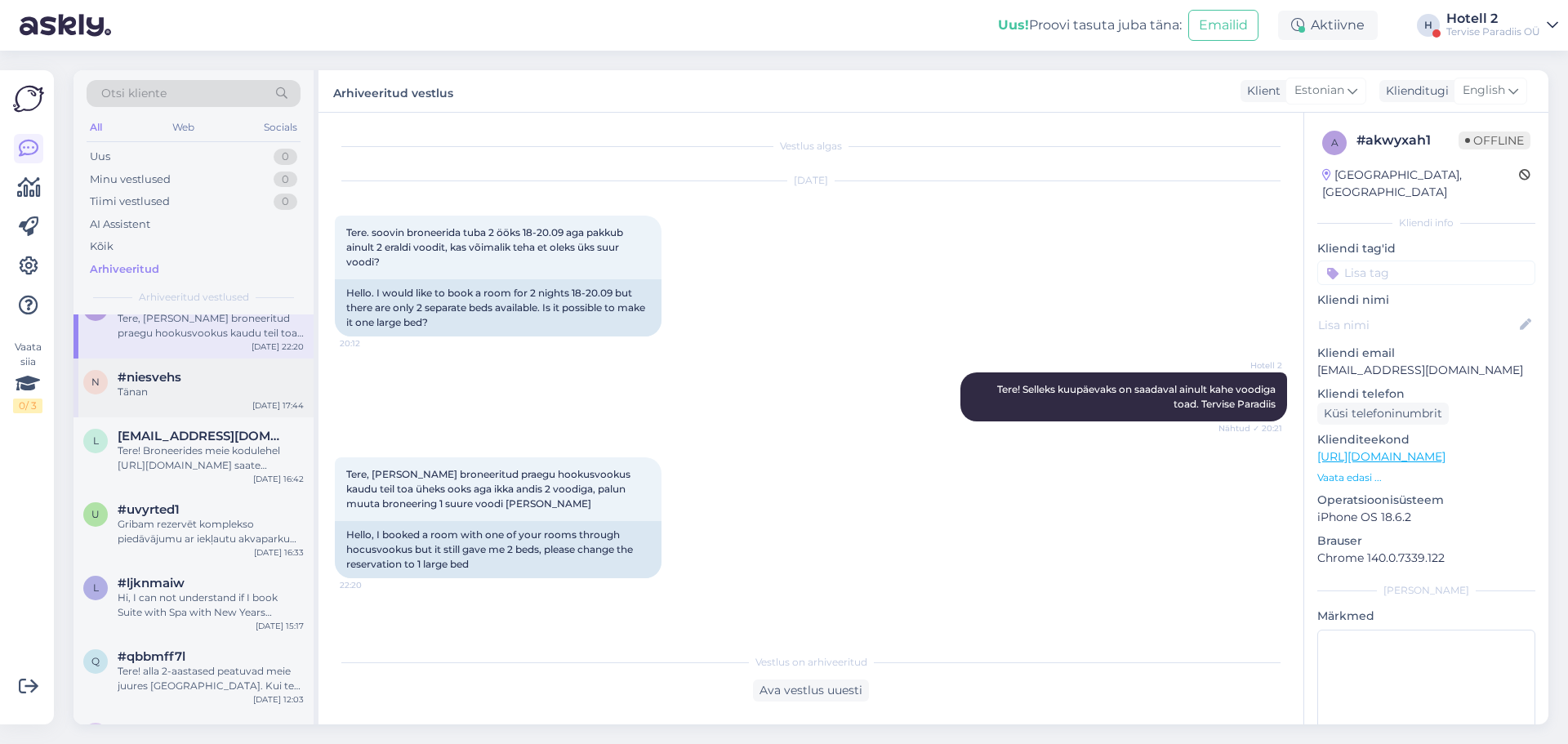
click at [229, 395] on div "Tänan" at bounding box center [210, 392] width 186 height 15
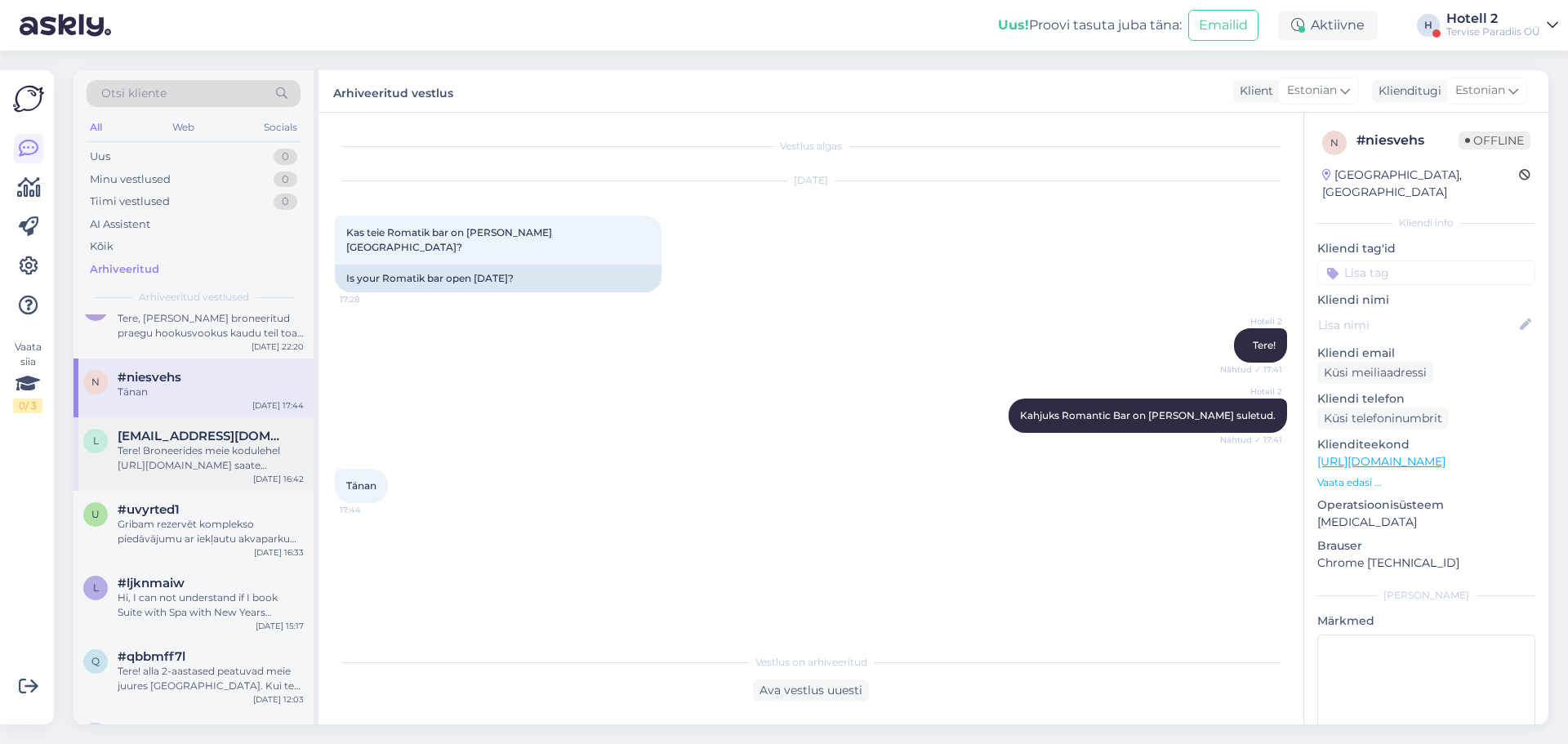
click at [250, 473] on div "l [EMAIL_ADDRESS][DOMAIN_NAME] Tere! Broneerides meie kodulehel [URL][DOMAIN_NA…" at bounding box center [193, 454] width 240 height 73
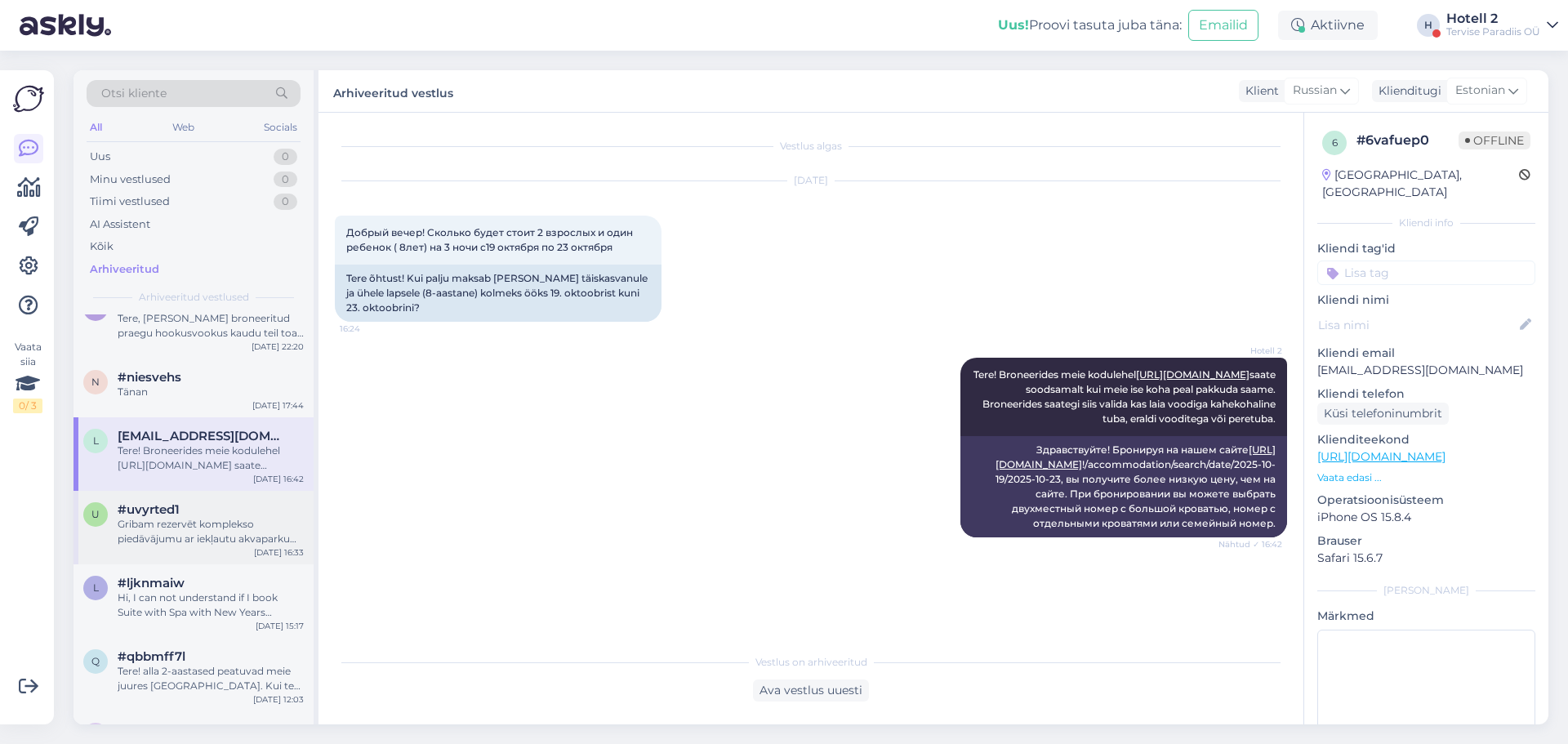
click at [249, 520] on div "Gribam rezervēt komplekso piedāvājumu ar iekļautu akvaparku un nakšņošanu 3 per…" at bounding box center [210, 532] width 186 height 30
